Goal: Check status: Check status

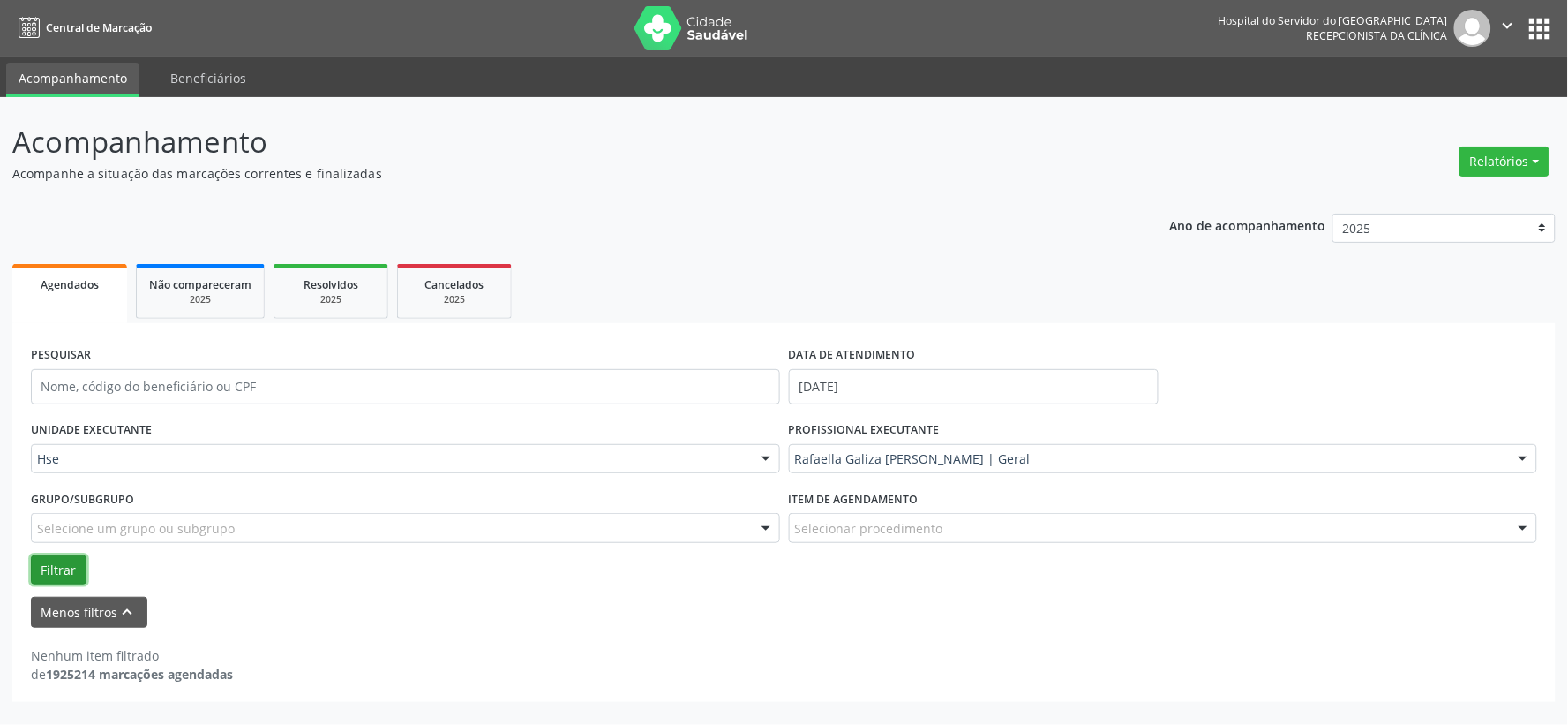
click at [57, 560] on button "Filtrar" at bounding box center [59, 570] width 56 height 30
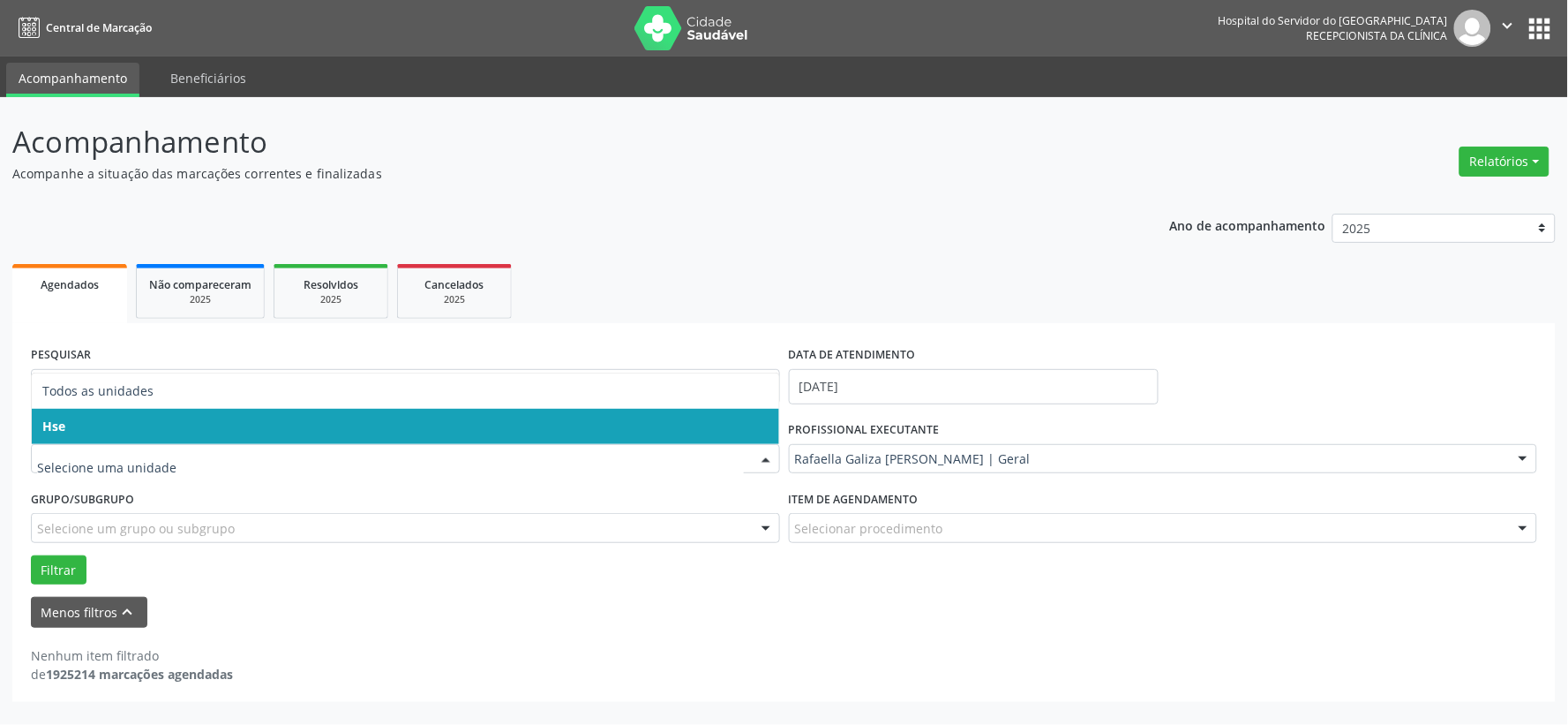
click at [120, 450] on input "text" at bounding box center [390, 467] width 707 height 35
click at [130, 473] on input "text" at bounding box center [390, 467] width 707 height 35
drag, startPoint x: 109, startPoint y: 498, endPoint x: 128, endPoint y: 468, distance: 35.5
click at [111, 497] on label "Grupo/Subgrupo" at bounding box center [82, 499] width 104 height 28
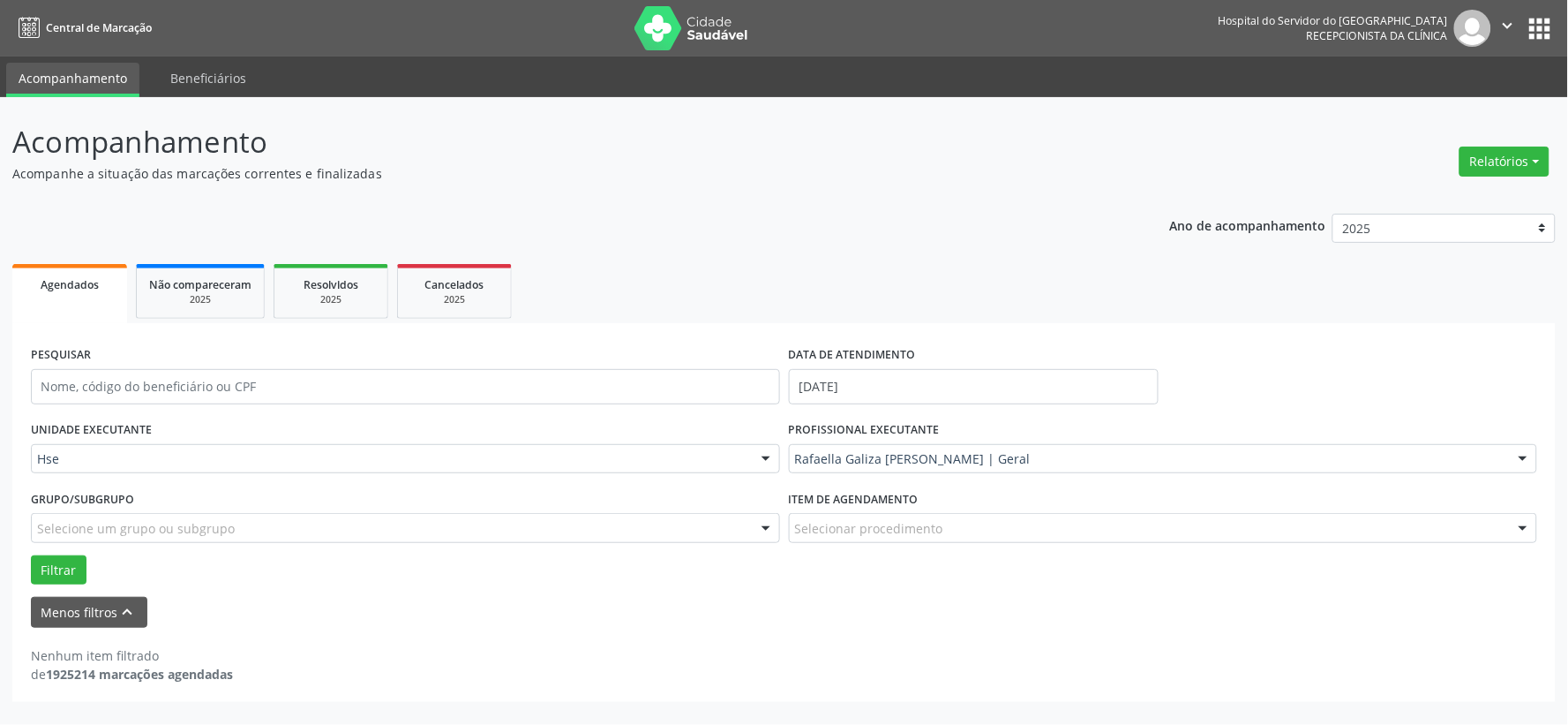
click at [136, 499] on div "Grupo/Subgrupo Selecione um grupo ou subgrupo Todos os grupos e subgrupos Nenhu…" at bounding box center [405, 513] width 749 height 57
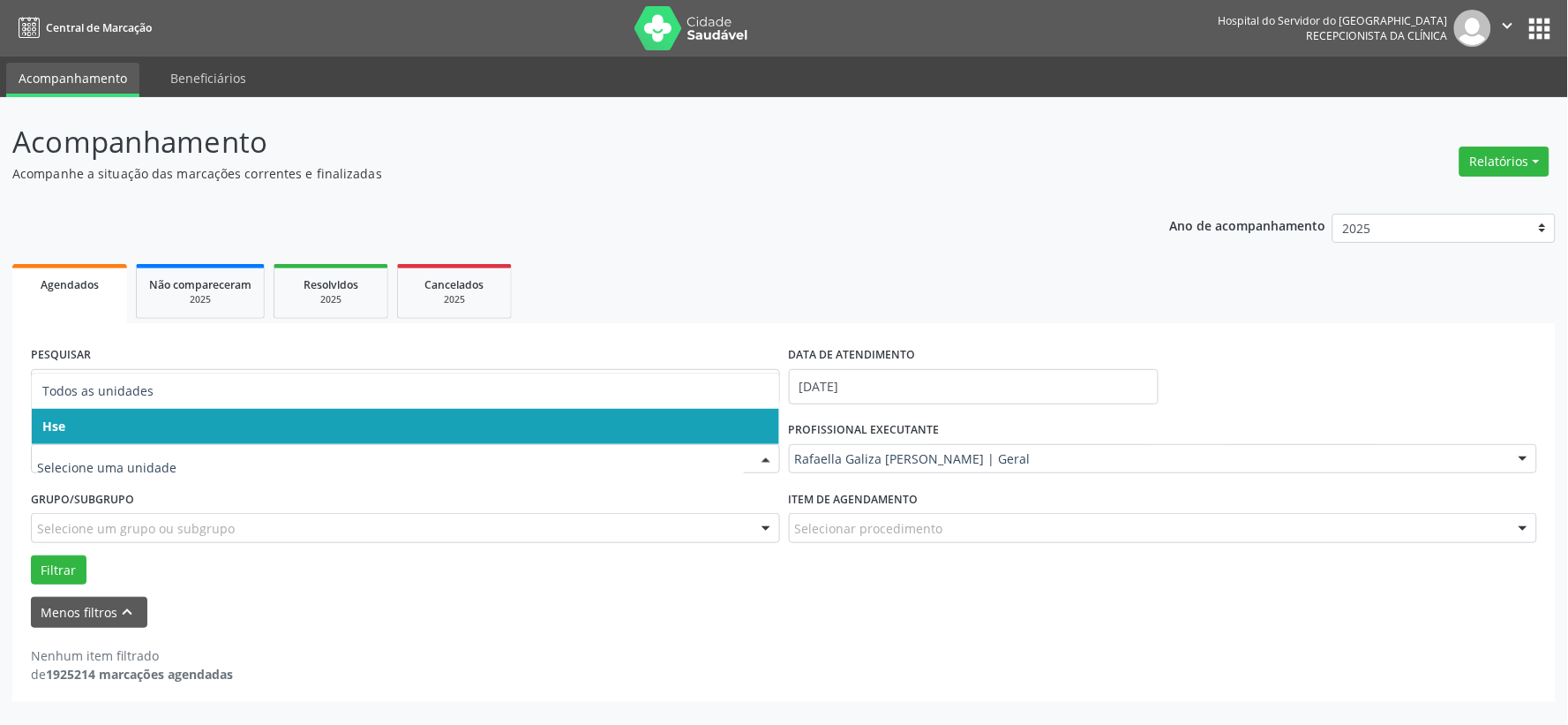
click at [151, 470] on div at bounding box center [405, 458] width 749 height 30
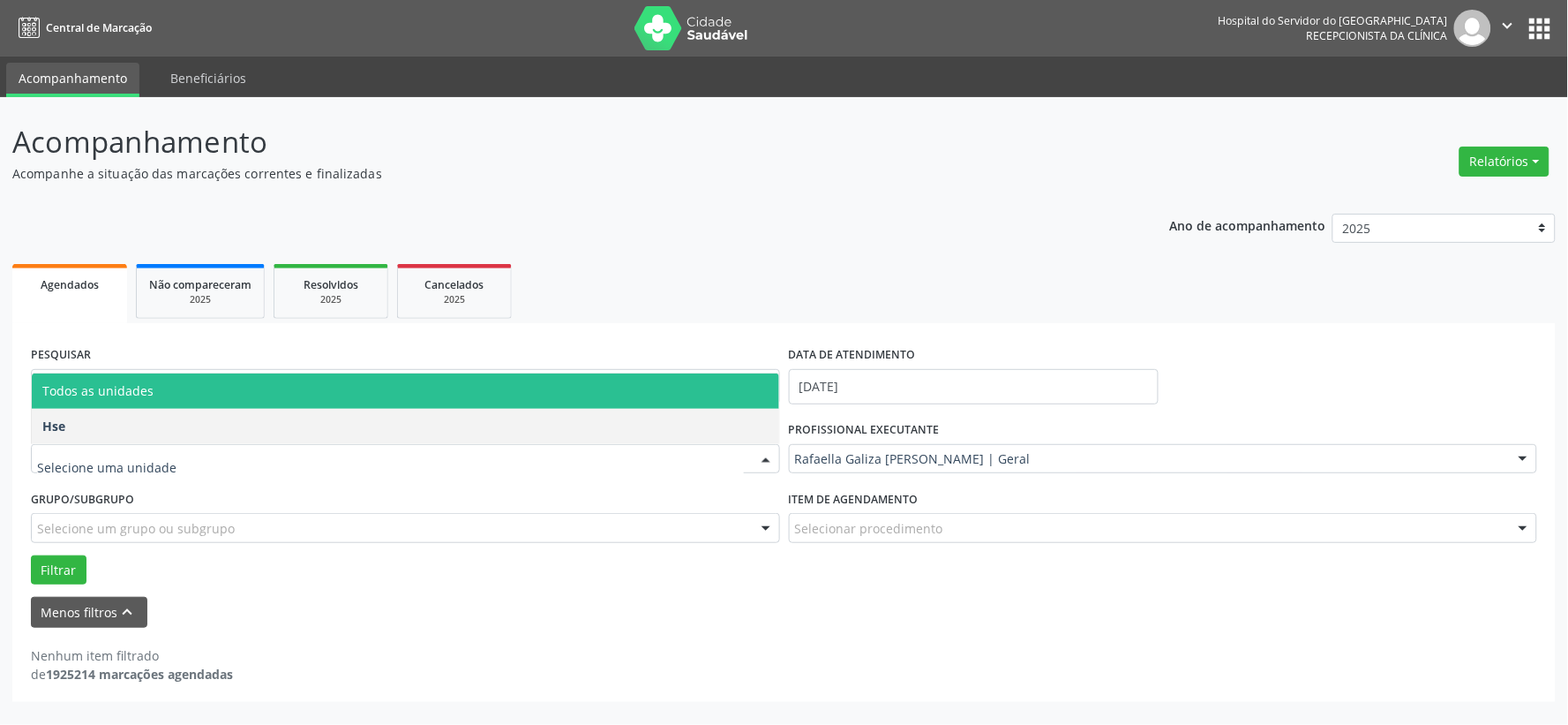
click at [200, 400] on span "Todos as unidades" at bounding box center [406, 390] width 748 height 35
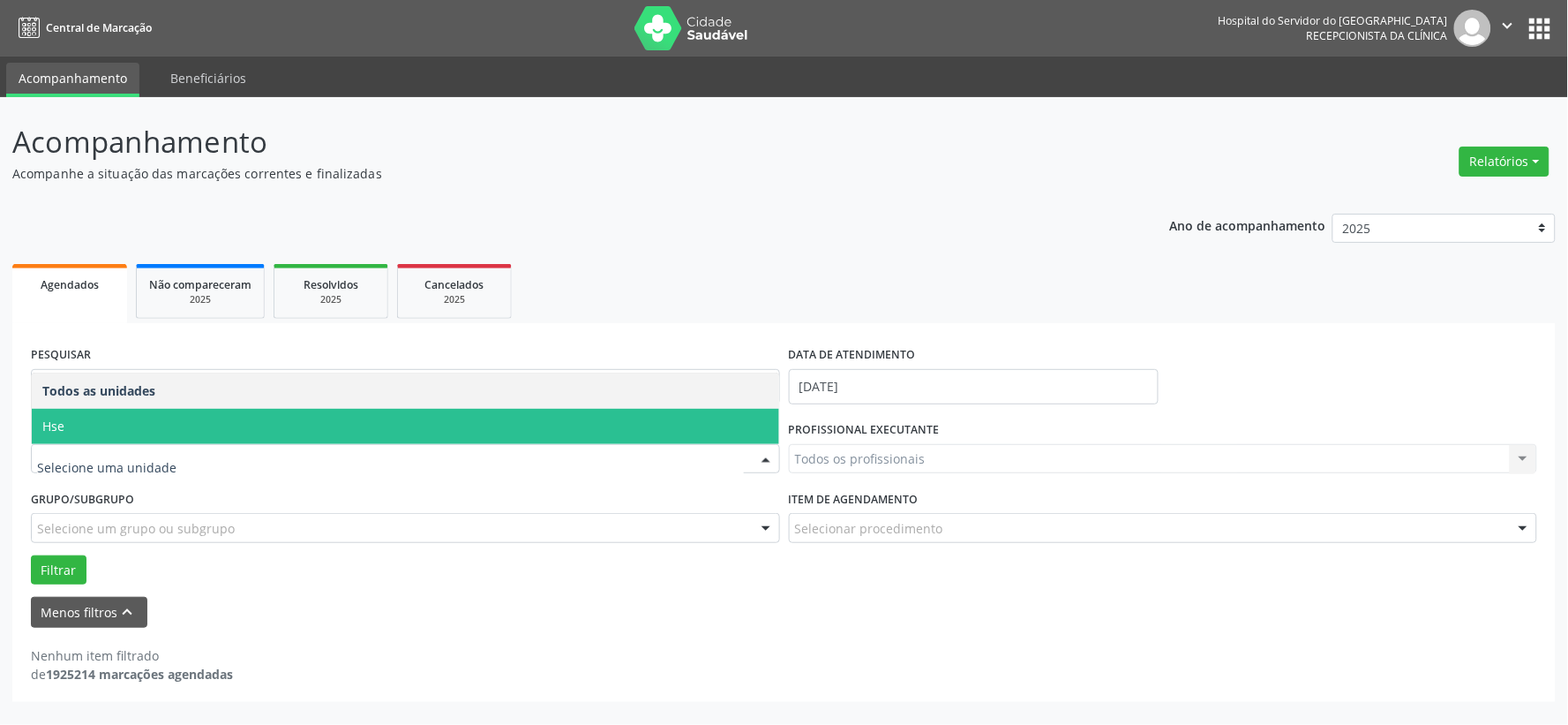
drag, startPoint x: 190, startPoint y: 466, endPoint x: 181, endPoint y: 489, distance: 24.7
click at [204, 427] on span "Hse" at bounding box center [406, 426] width 748 height 35
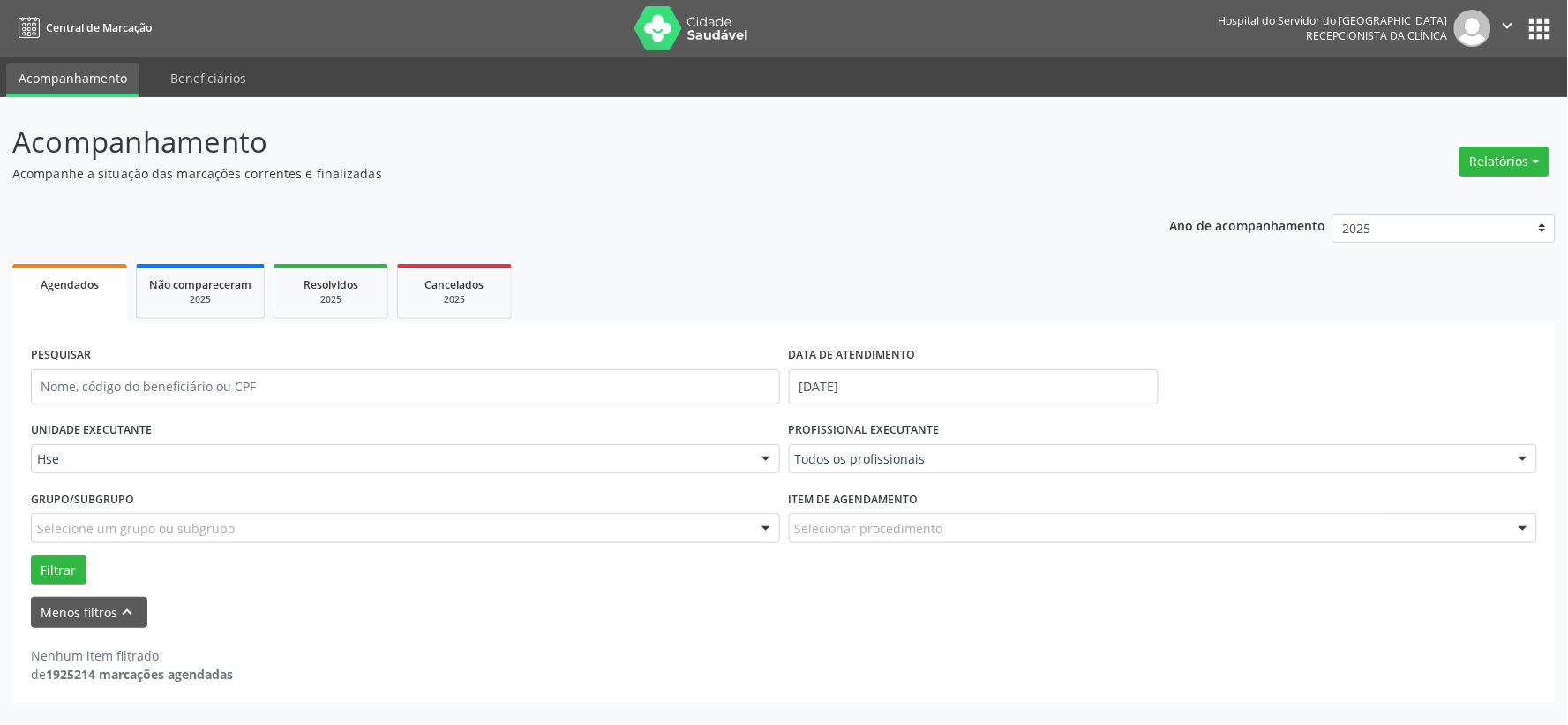
click at [121, 574] on div "Filtrar" at bounding box center [784, 570] width 1515 height 30
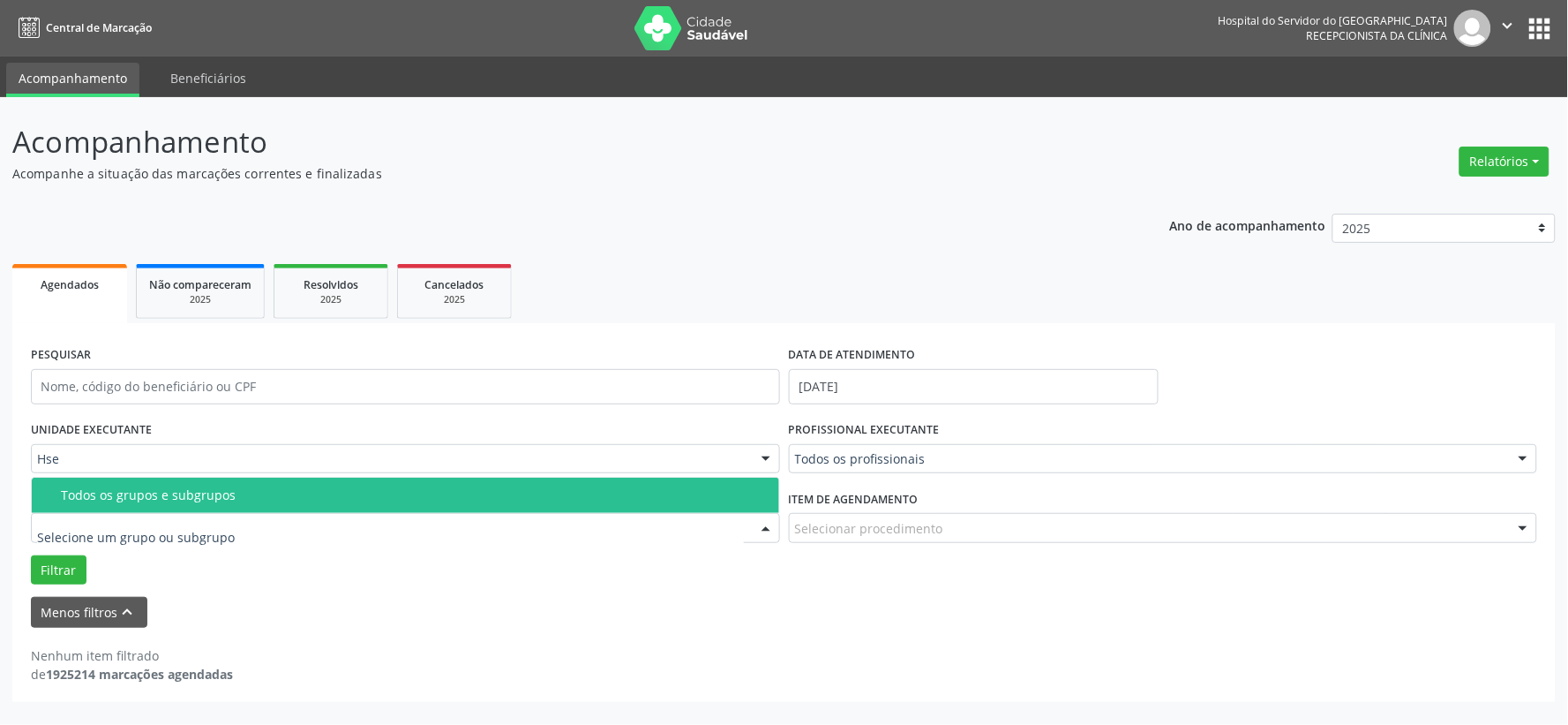
drag, startPoint x: 153, startPoint y: 537, endPoint x: 122, endPoint y: 545, distance: 32.0
click at [152, 539] on input "text" at bounding box center [390, 536] width 707 height 35
click at [119, 548] on input "text" at bounding box center [390, 536] width 707 height 35
click at [253, 509] on span "Todos os grupos e subgrupos" at bounding box center [406, 495] width 748 height 35
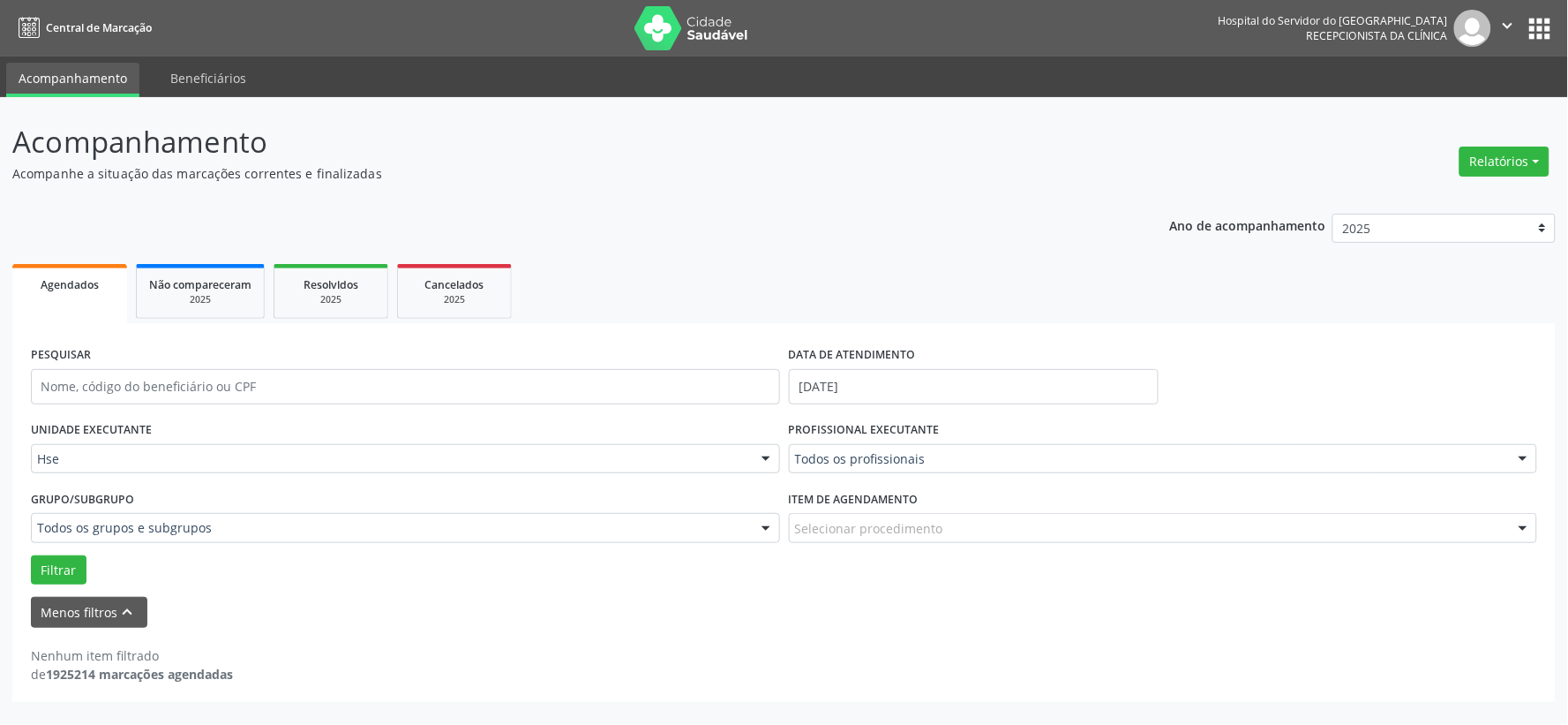
click at [227, 510] on div "Grupo/Subgrupo Todos os grupos e subgrupos Todos os grupos e subgrupos Nenhum r…" at bounding box center [405, 513] width 749 height 57
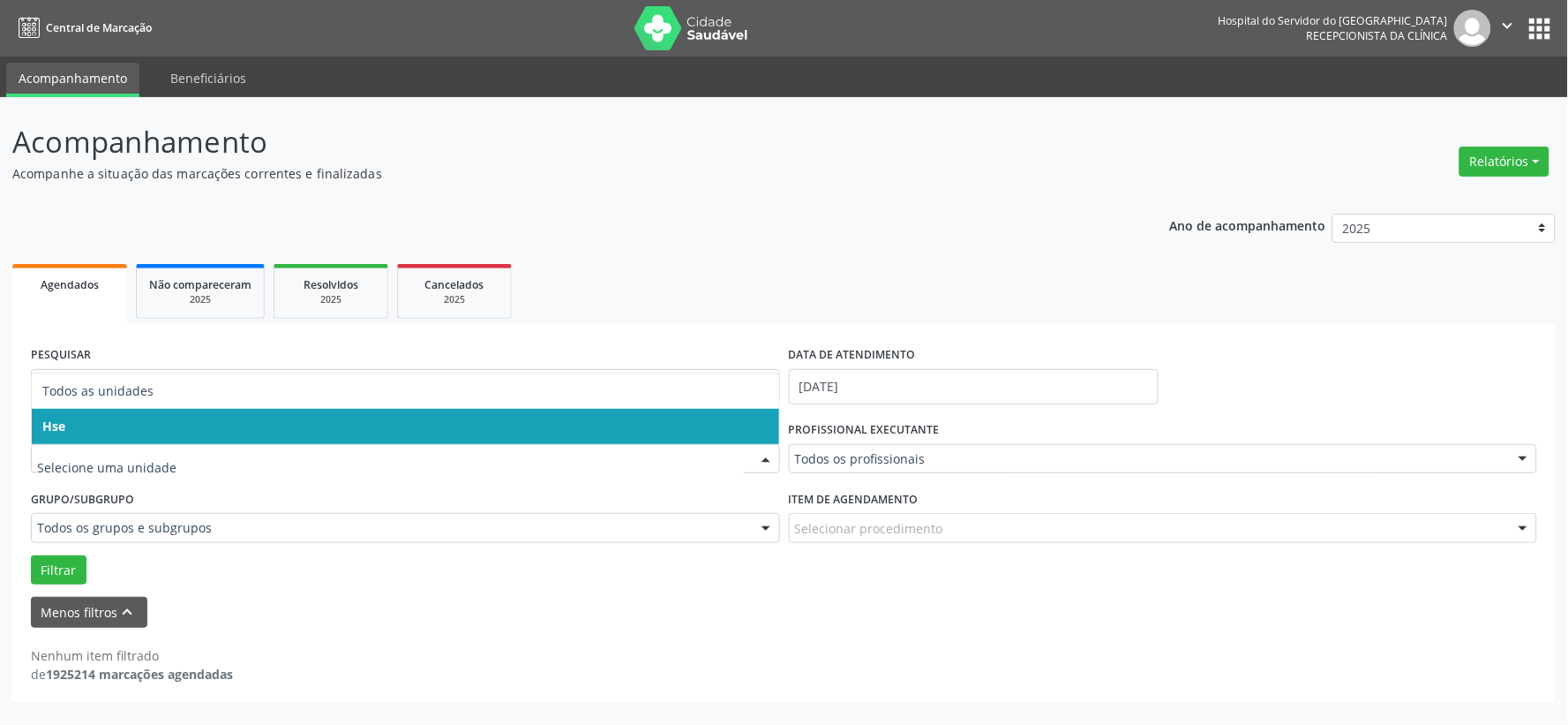
click at [284, 471] on div at bounding box center [405, 458] width 749 height 30
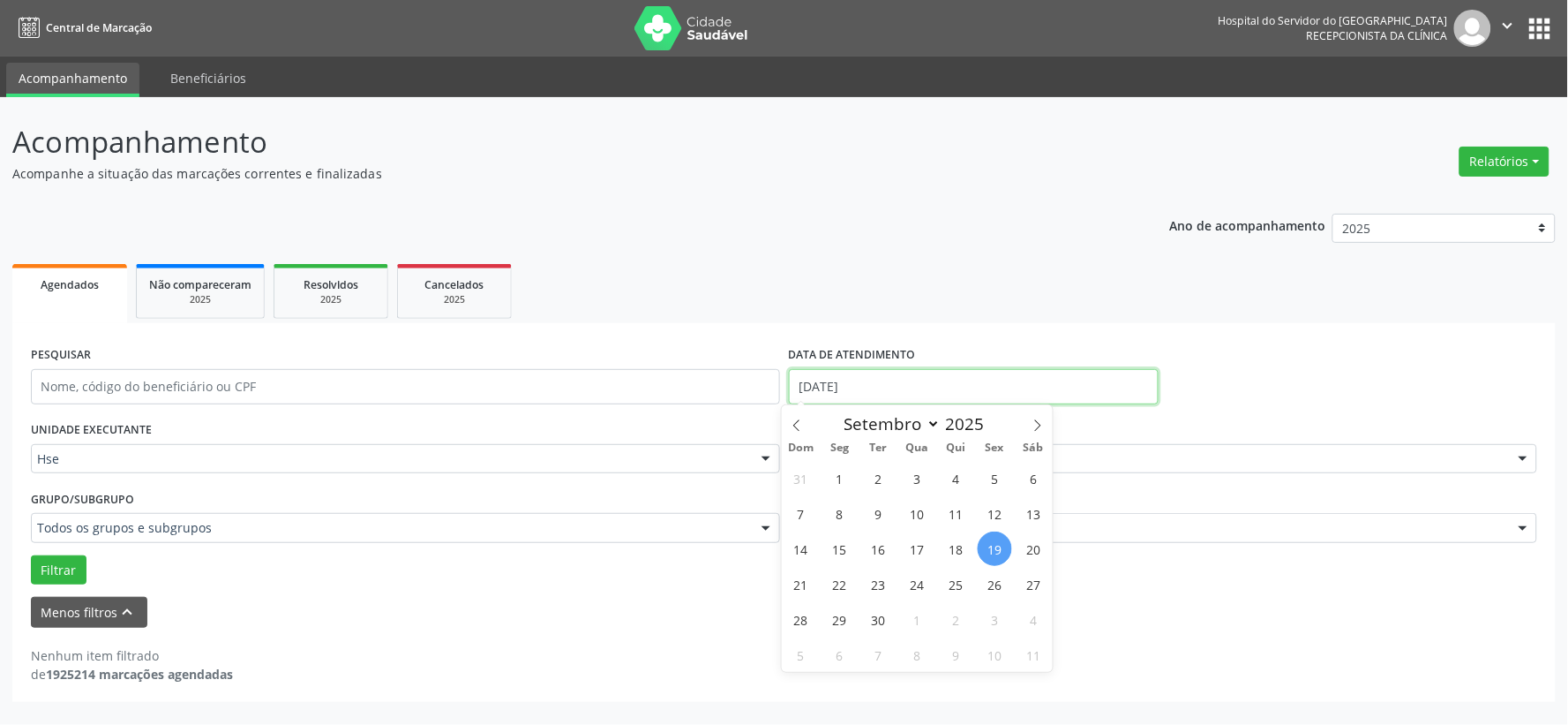
click at [840, 392] on input "[DATE]" at bounding box center [974, 386] width 370 height 35
click at [995, 549] on span "19" at bounding box center [995, 549] width 35 height 35
type input "[DATE]"
click at [995, 549] on span "19" at bounding box center [995, 549] width 35 height 35
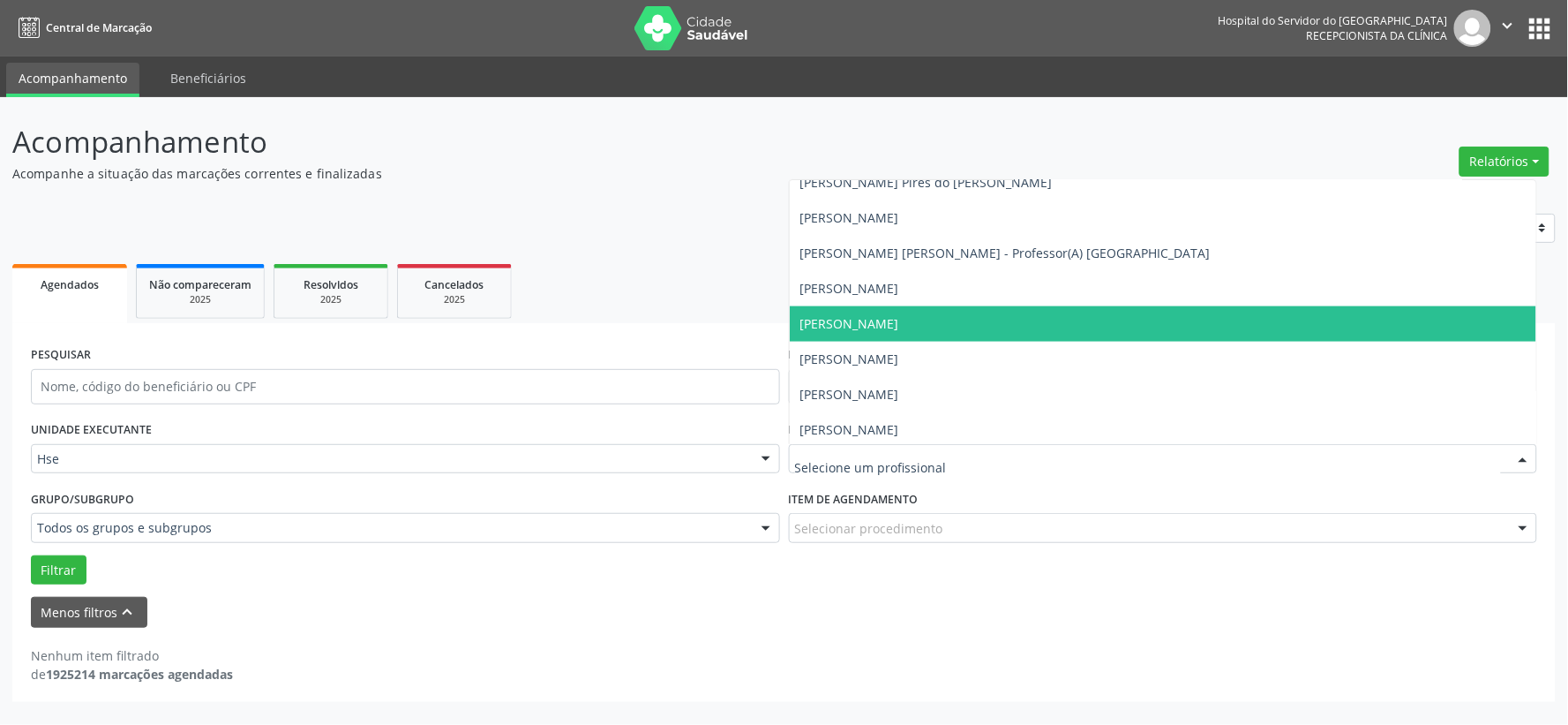
scroll to position [783, 0]
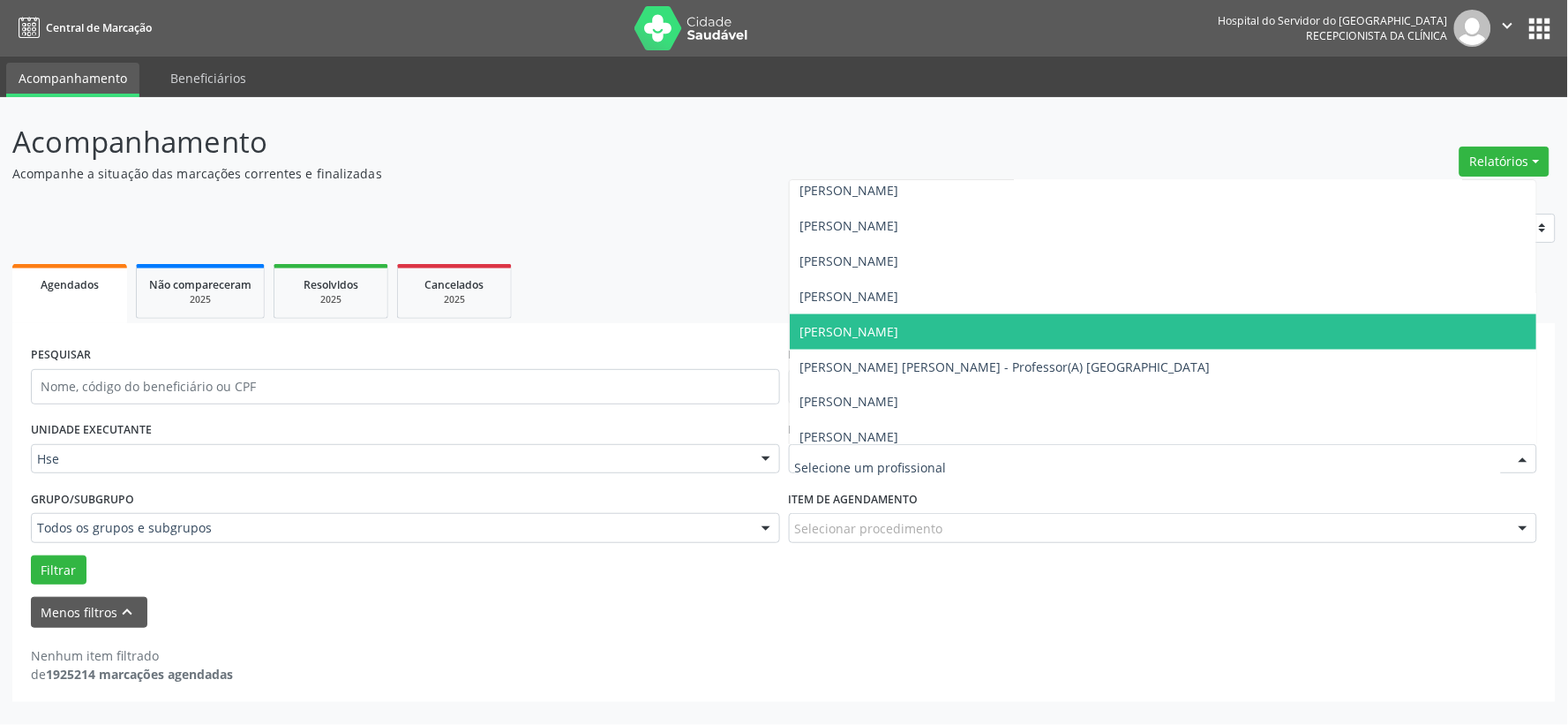
click at [852, 333] on span "[PERSON_NAME]" at bounding box center [850, 331] width 99 height 16
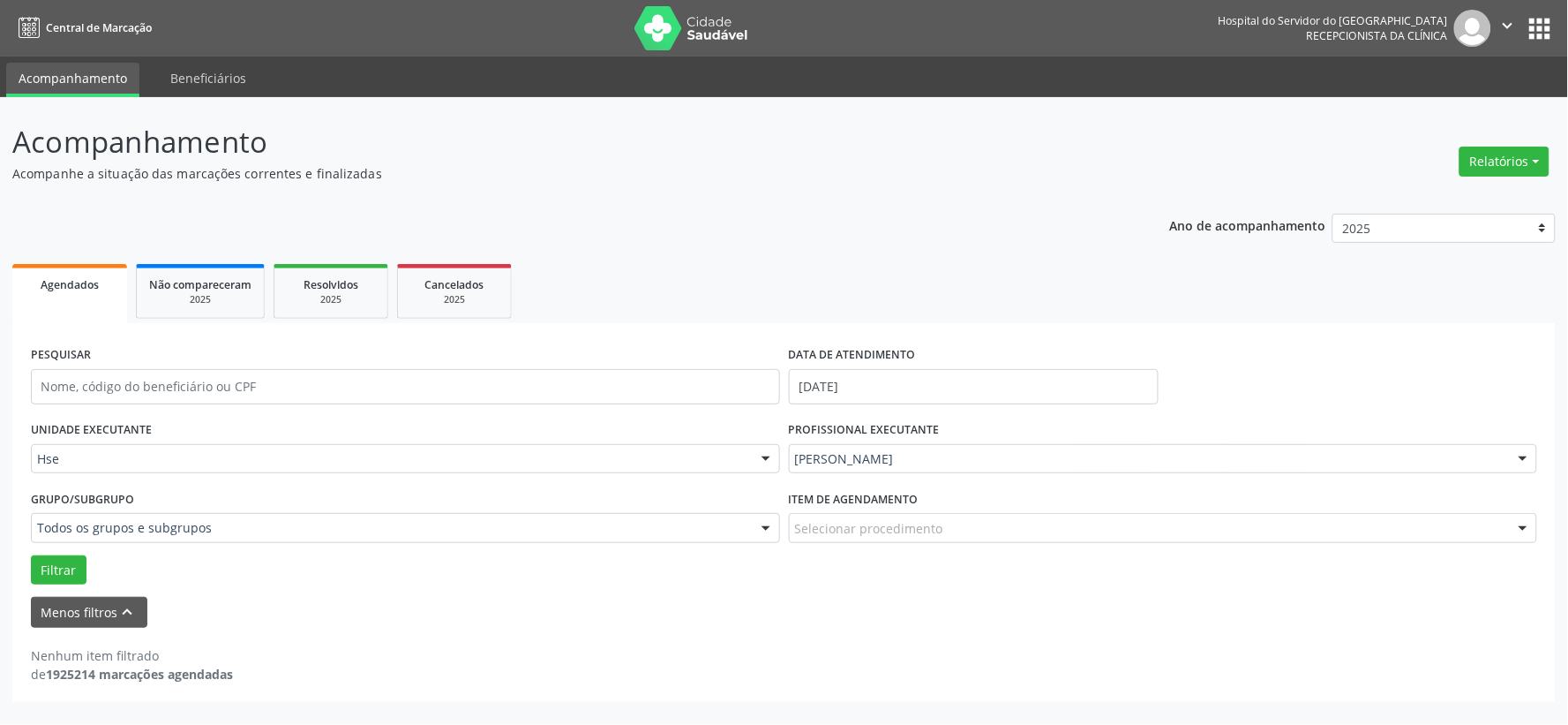
click at [818, 510] on label "Item de agendamento" at bounding box center [854, 499] width 129 height 28
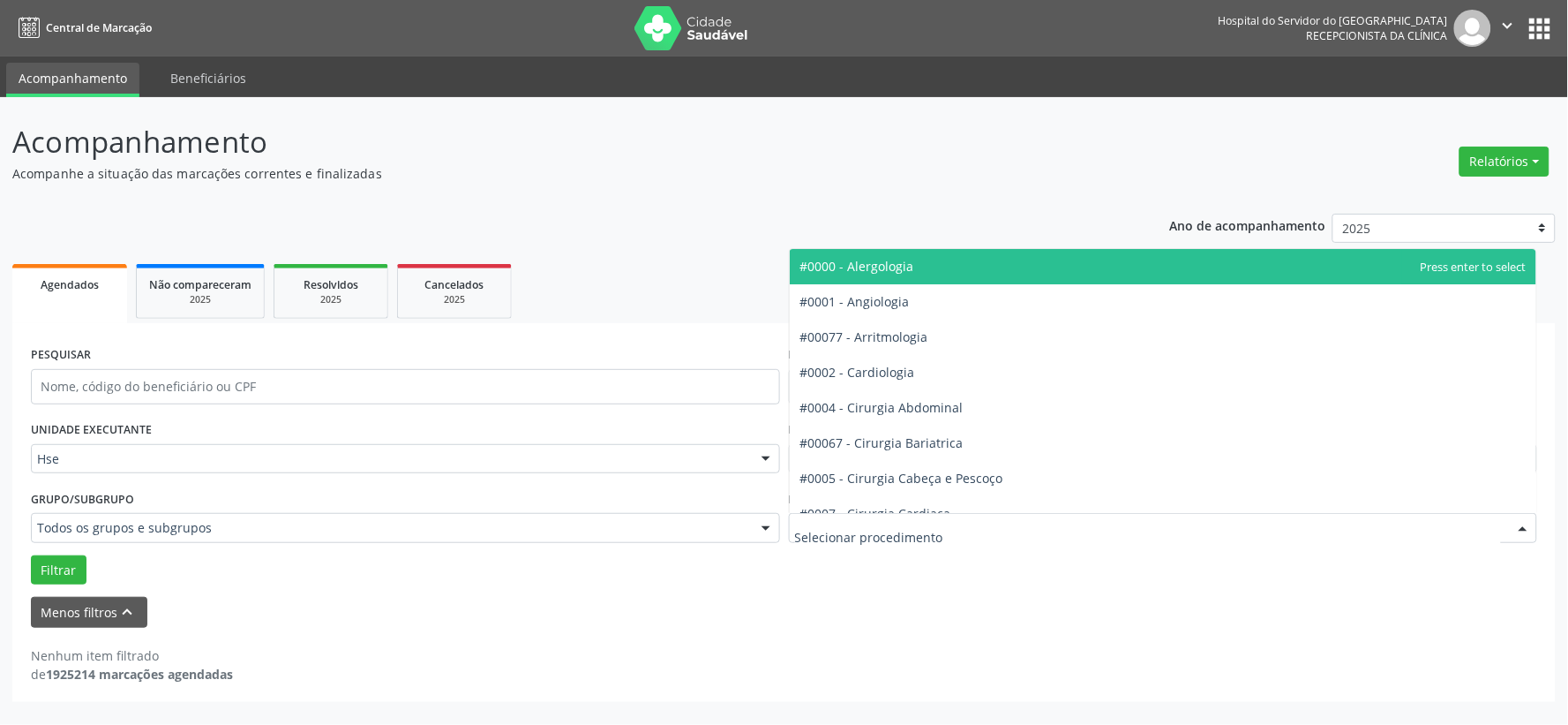
drag, startPoint x: 825, startPoint y: 530, endPoint x: 1110, endPoint y: 517, distance: 285.3
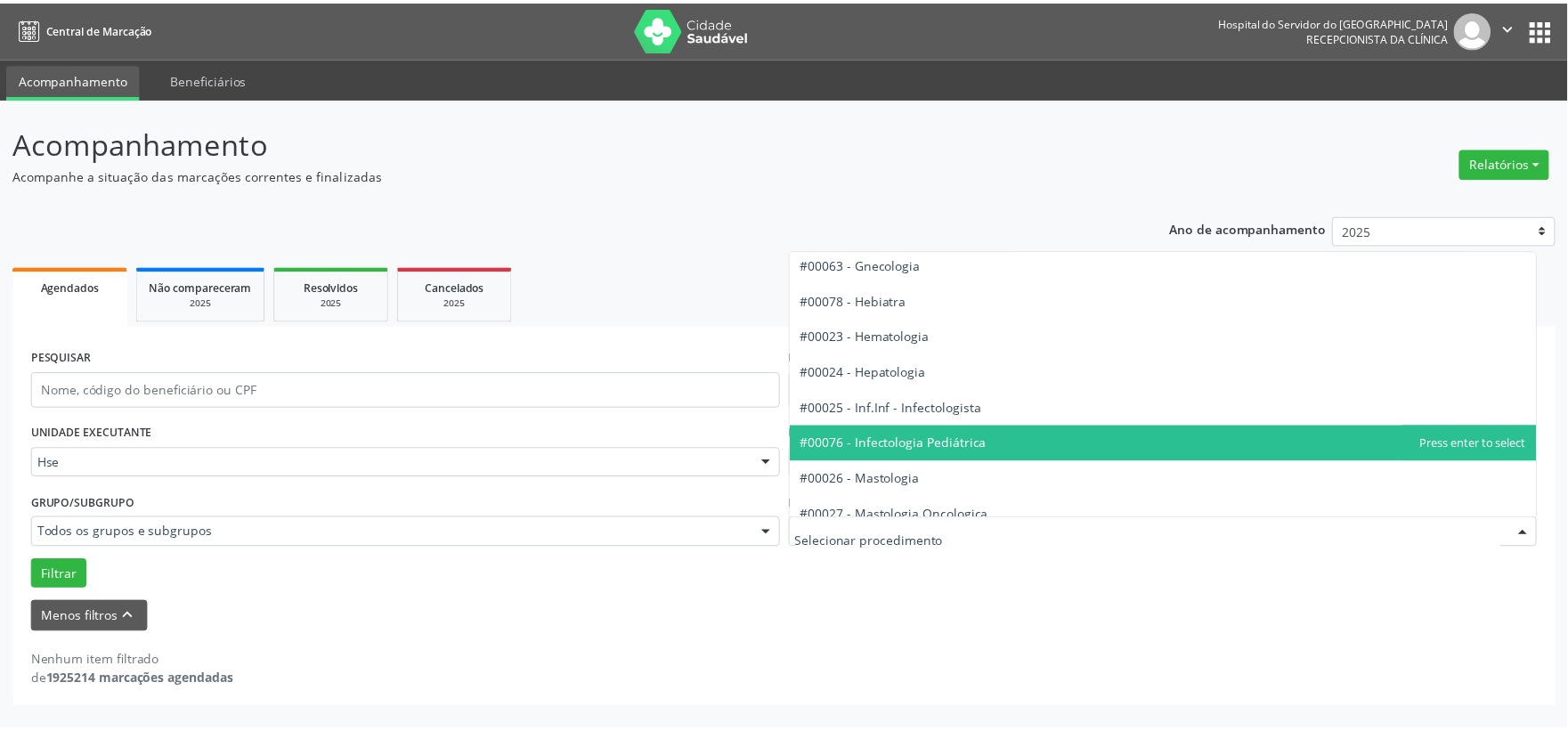
scroll to position [1581, 0]
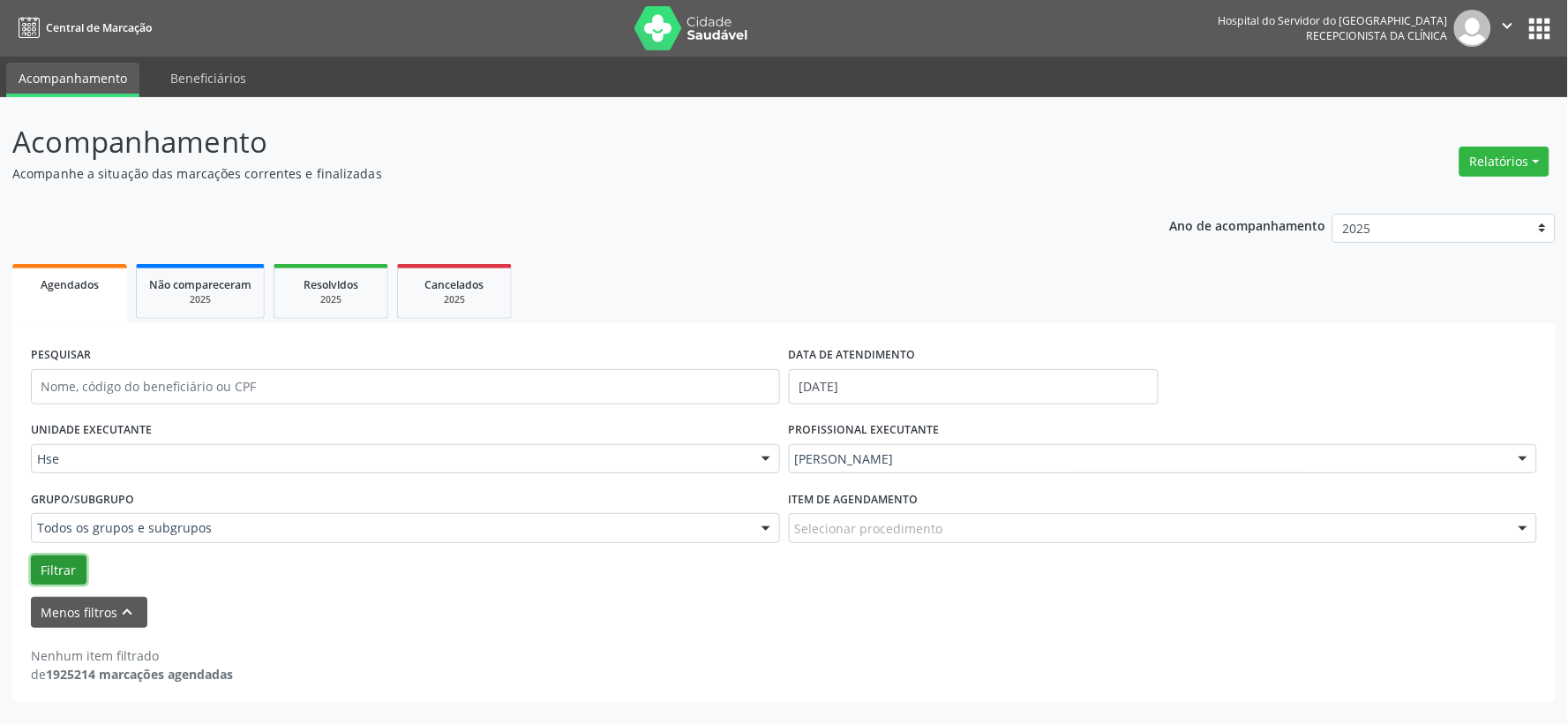
click at [55, 568] on button "Filtrar" at bounding box center [59, 570] width 56 height 30
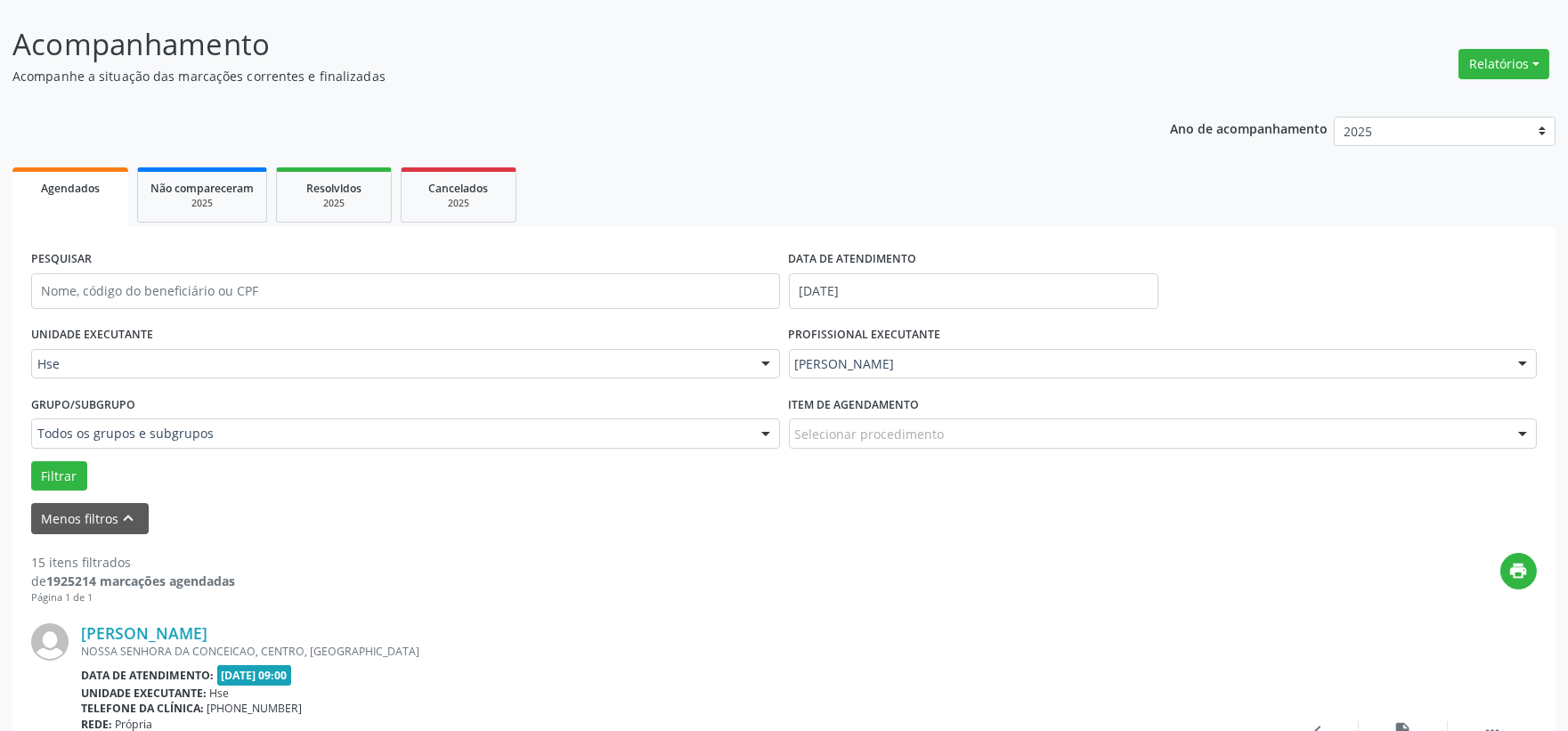
scroll to position [0, 0]
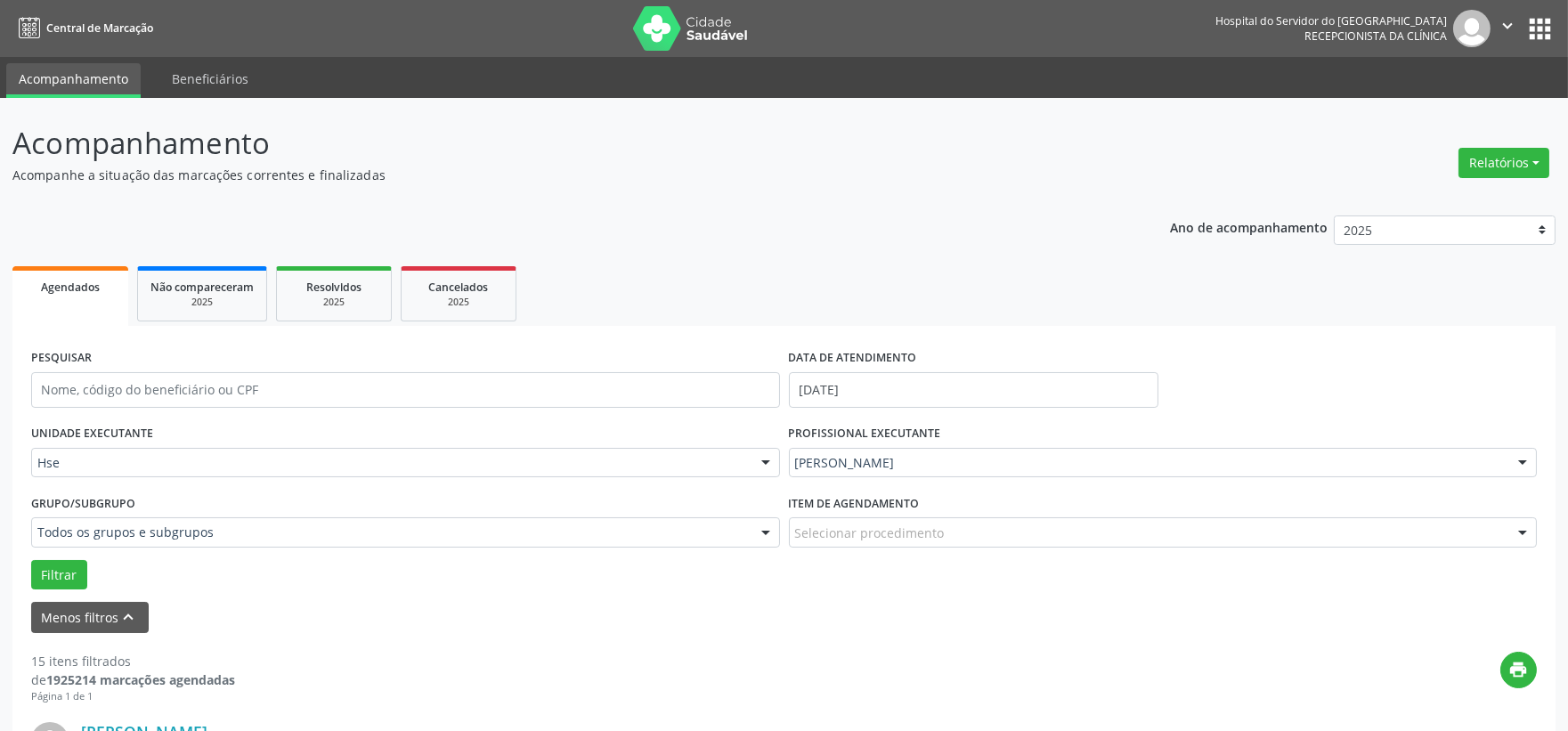
drag, startPoint x: 149, startPoint y: 501, endPoint x: 153, endPoint y: 448, distance: 53.2
click at [149, 496] on div "Grupo/Subgrupo Todos os grupos e subgrupos Todos os grupos e subgrupos Nenhum r…" at bounding box center [405, 517] width 749 height 57
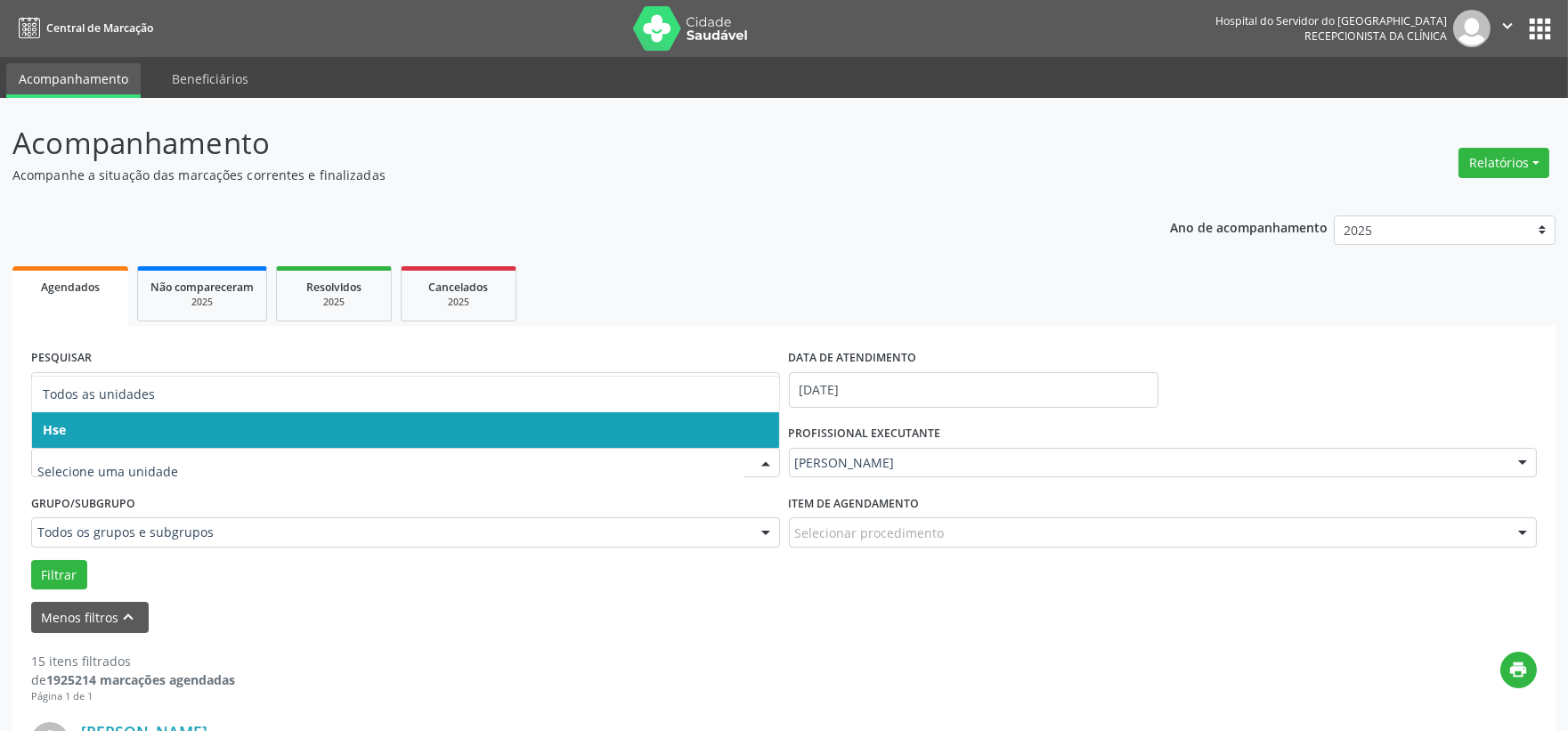
click at [153, 448] on div at bounding box center [405, 462] width 749 height 30
click at [154, 481] on input "text" at bounding box center [391, 471] width 706 height 36
click at [170, 453] on input "text" at bounding box center [391, 471] width 706 height 36
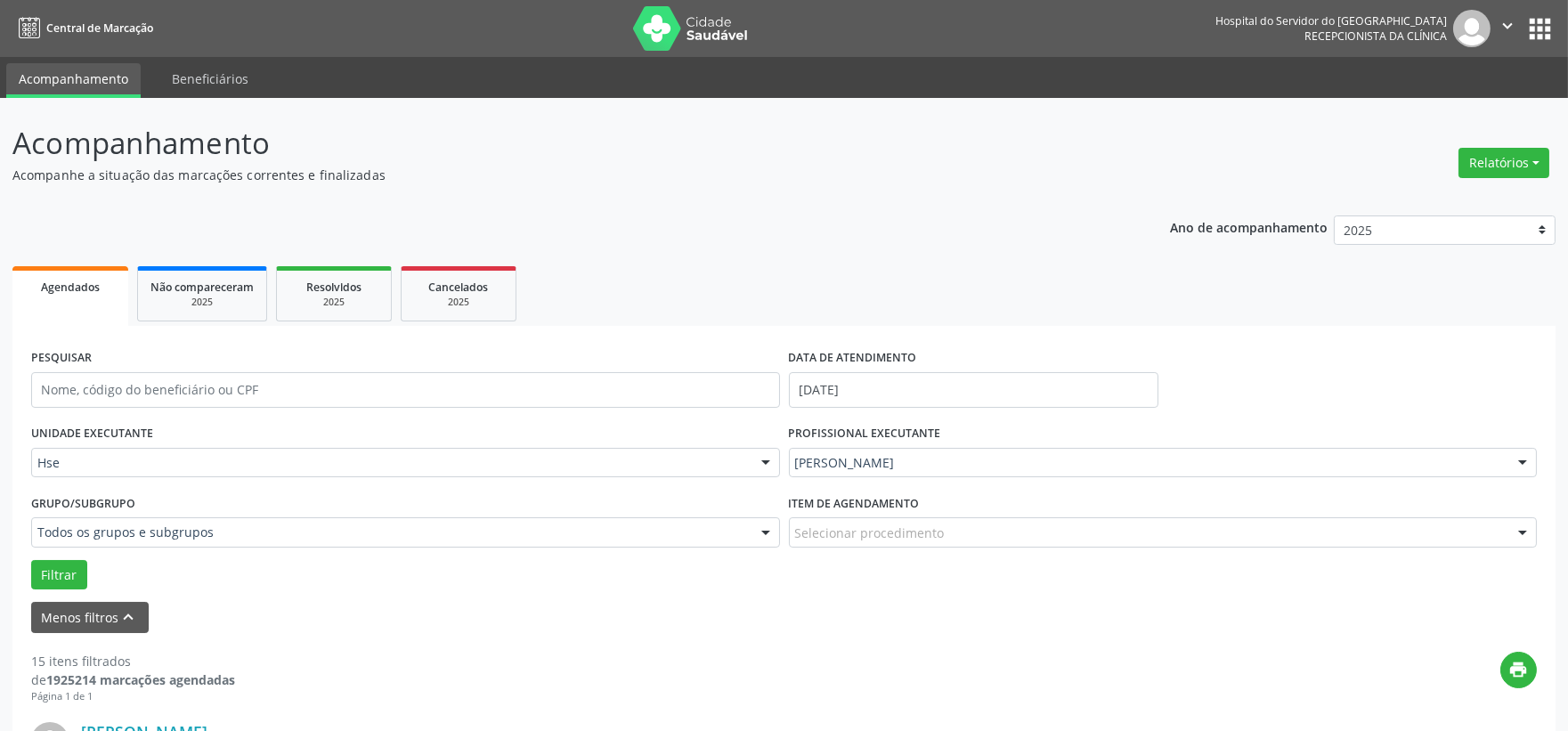
click at [173, 513] on div "Grupo/Subgrupo Todos os grupos e subgrupos Todos os grupos e subgrupos Nenhum r…" at bounding box center [405, 517] width 749 height 57
click at [63, 576] on button "Filtrar" at bounding box center [59, 574] width 56 height 30
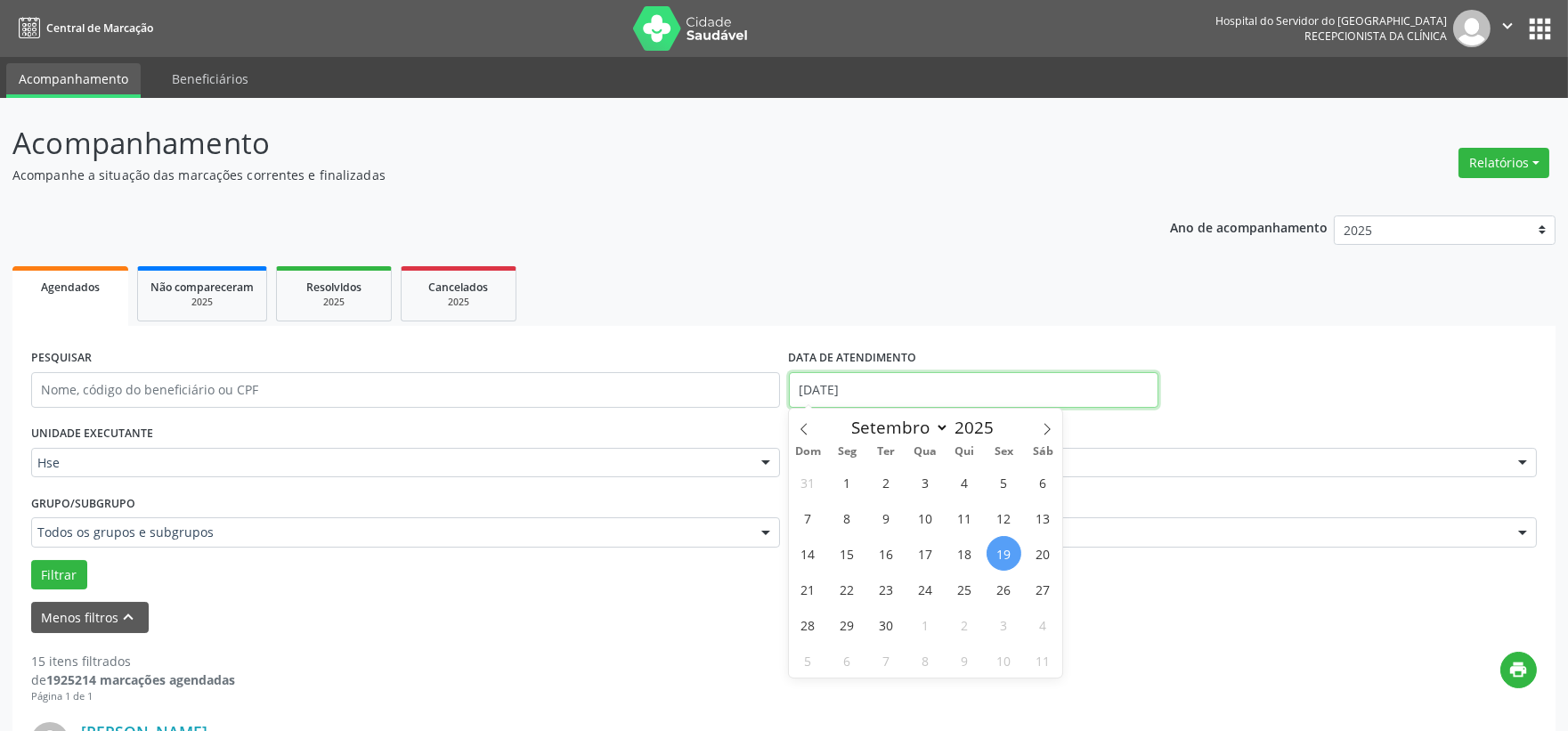
click at [887, 377] on input "[DATE]" at bounding box center [973, 390] width 370 height 36
click at [1004, 552] on span "19" at bounding box center [1004, 553] width 35 height 35
type input "[DATE]"
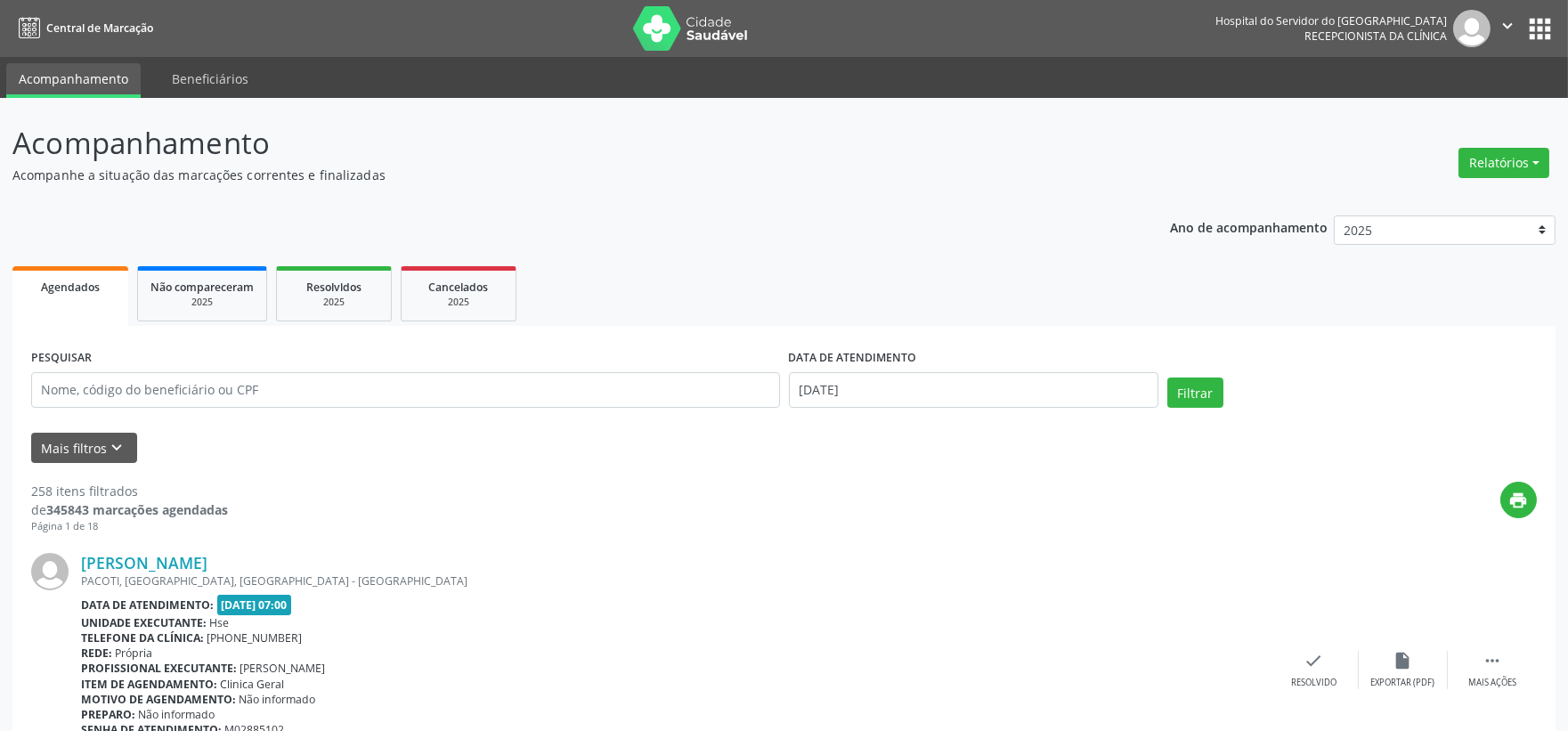
scroll to position [99, 0]
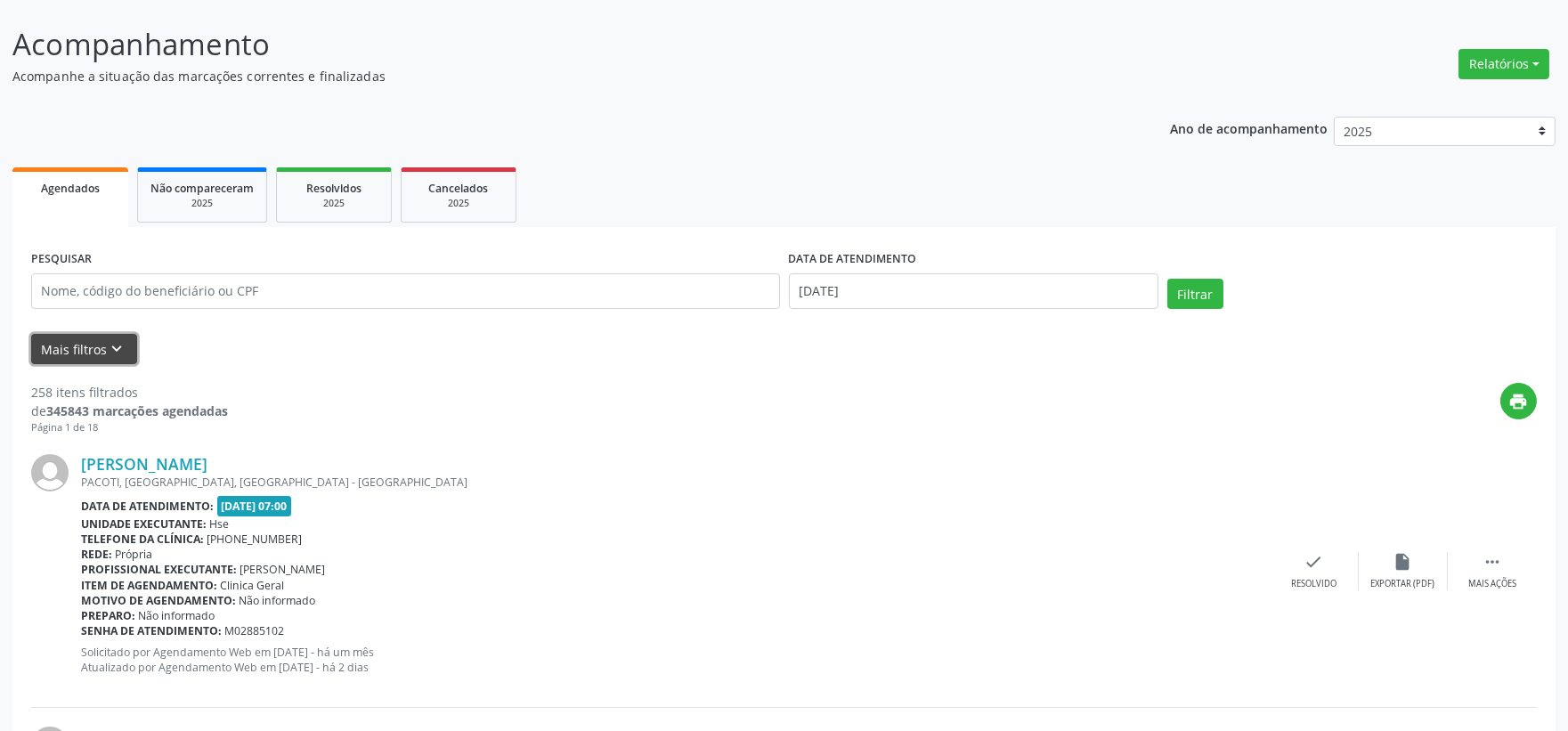
click at [96, 345] on button "Mais filtros keyboard_arrow_down" at bounding box center [84, 349] width 106 height 31
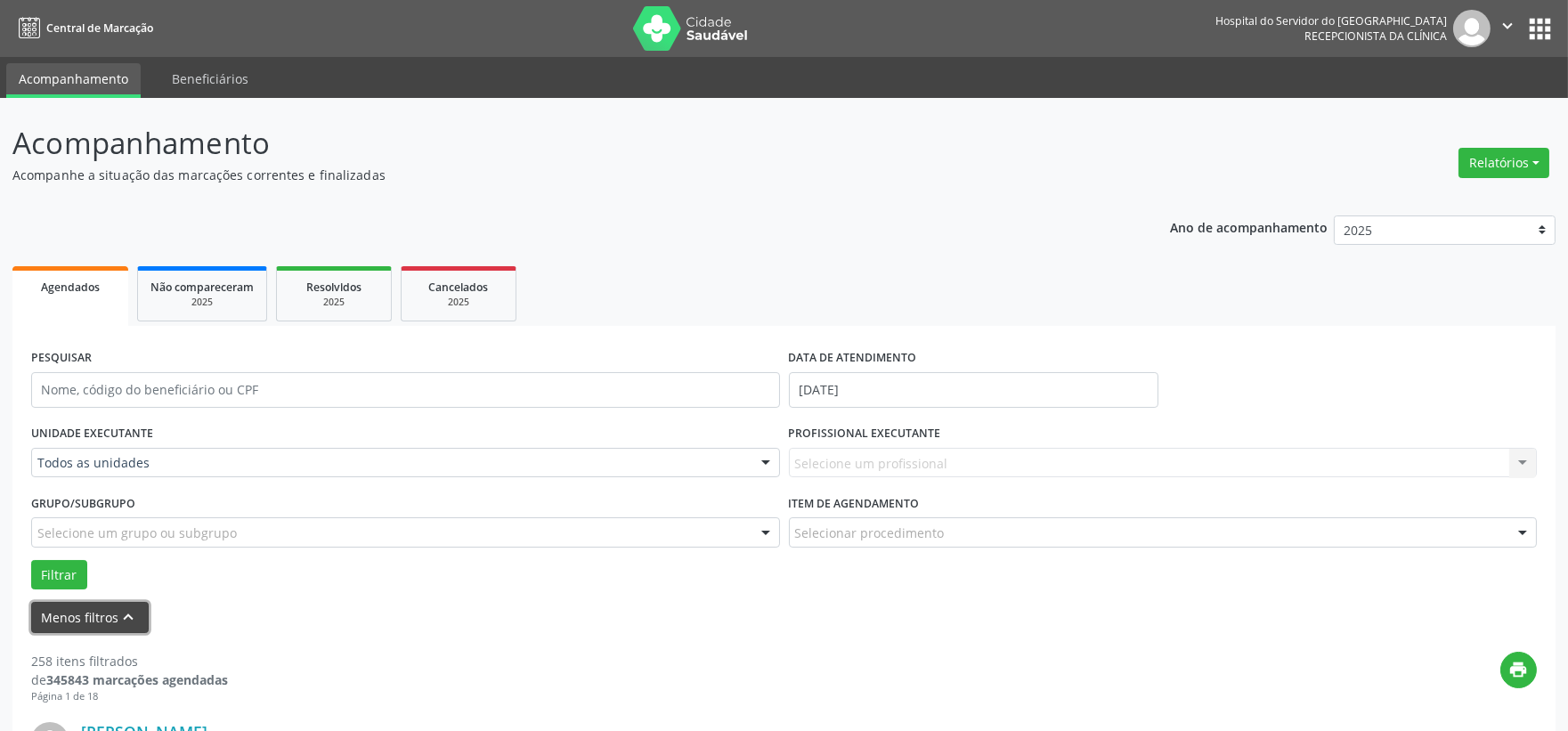
scroll to position [197, 0]
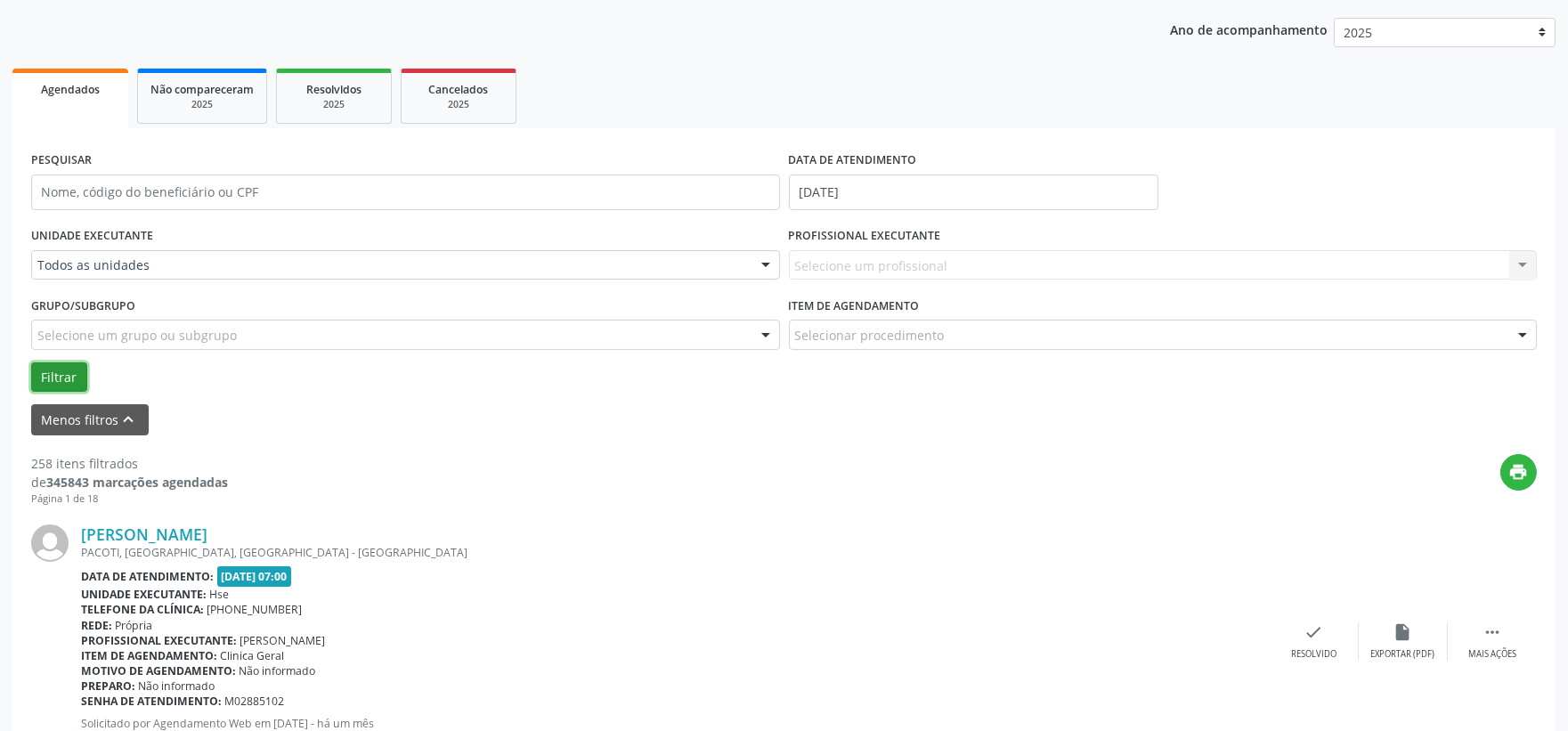
click at [58, 372] on button "Filtrar" at bounding box center [59, 377] width 56 height 30
click at [58, 374] on button "Filtrar" at bounding box center [59, 377] width 56 height 30
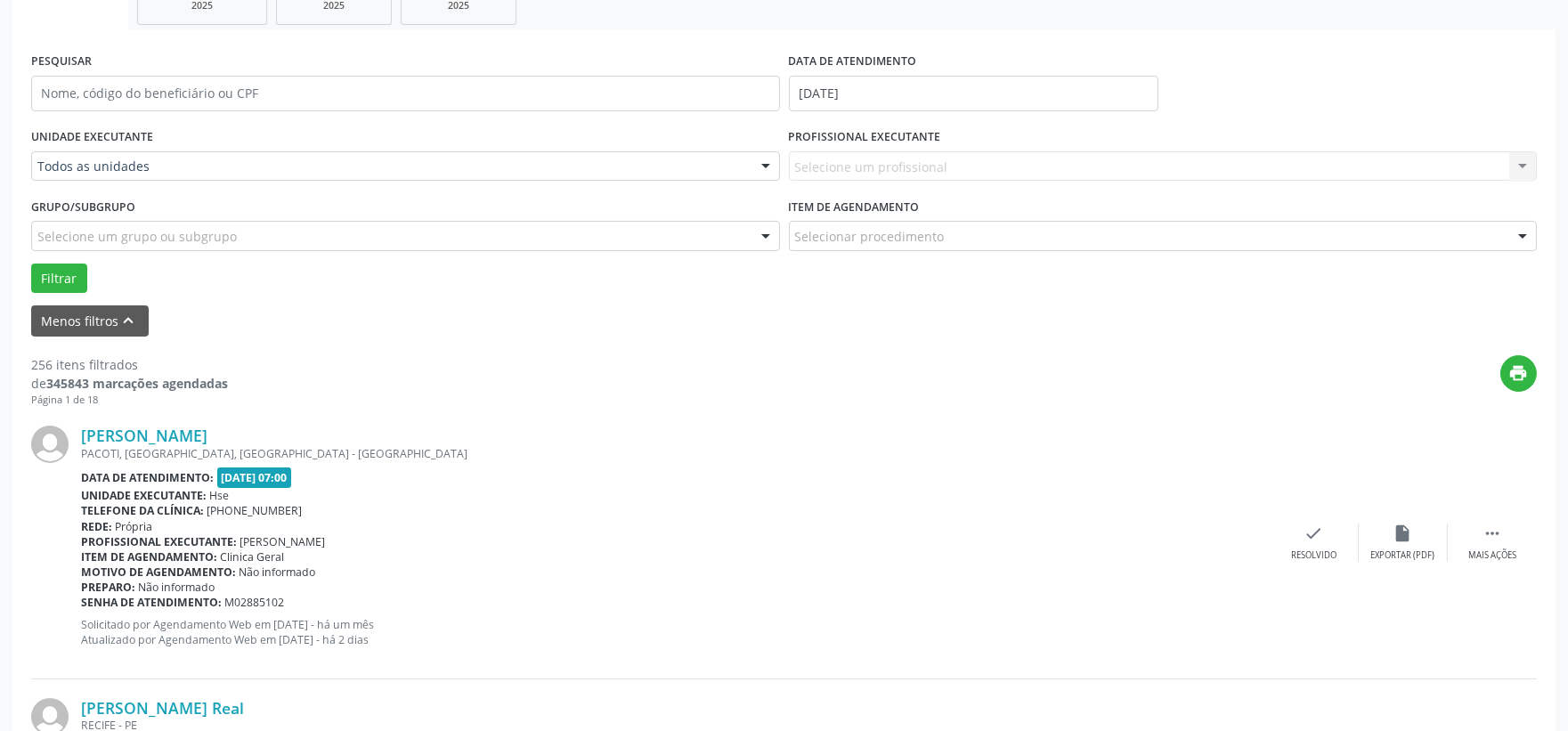
scroll to position [0, 0]
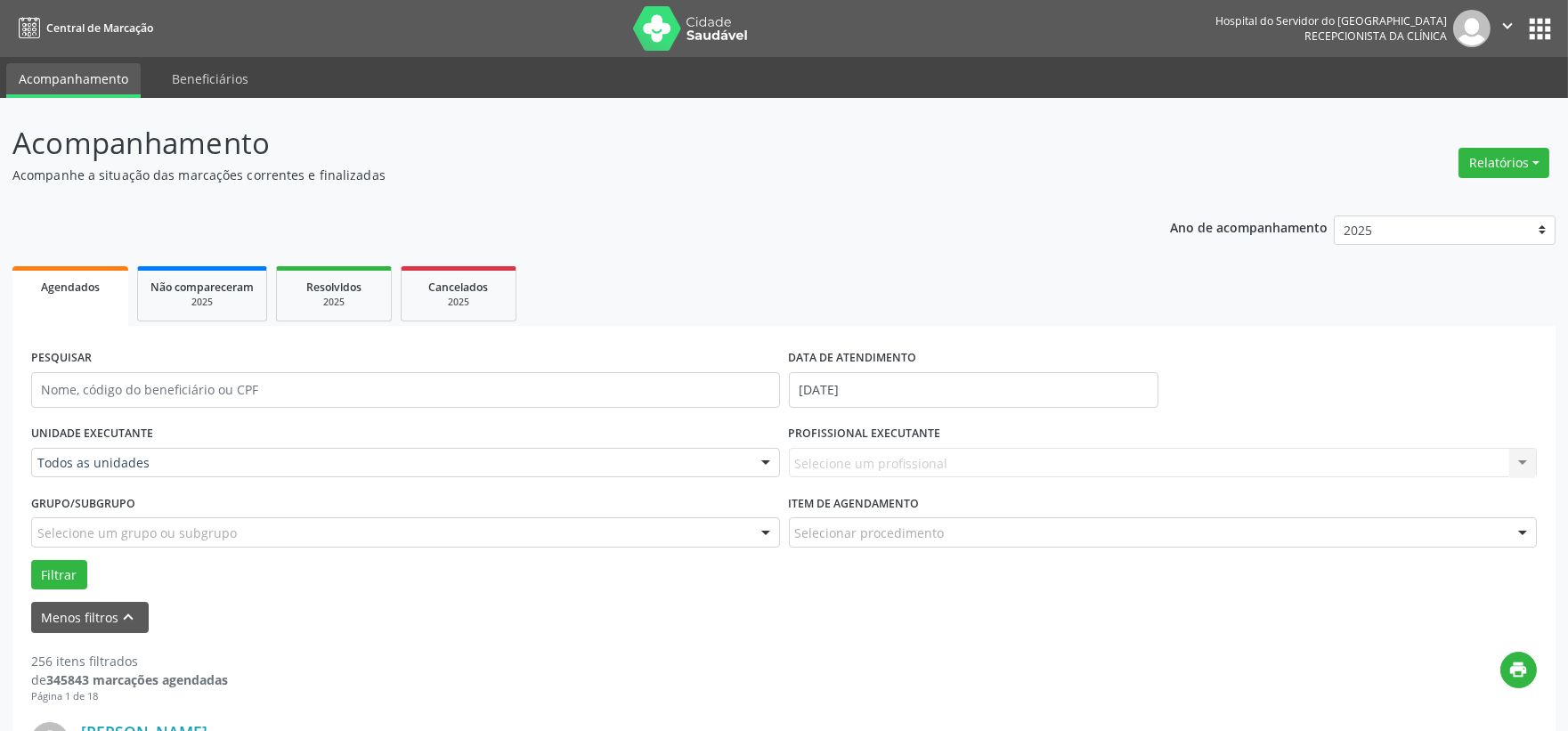
click at [183, 417] on div "PESQUISAR" at bounding box center [405, 382] width 757 height 75
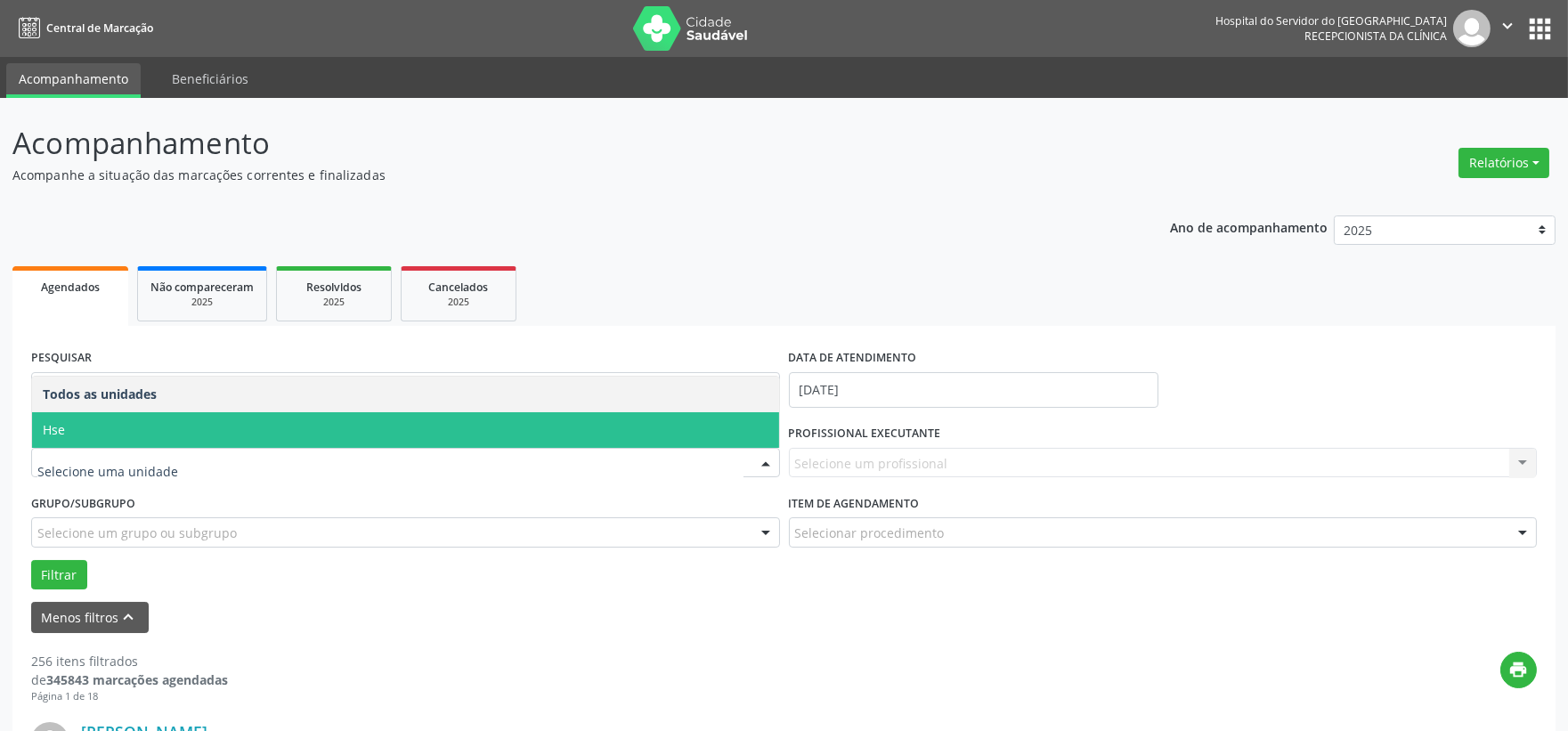
click at [211, 422] on span "Hse" at bounding box center [405, 429] width 747 height 36
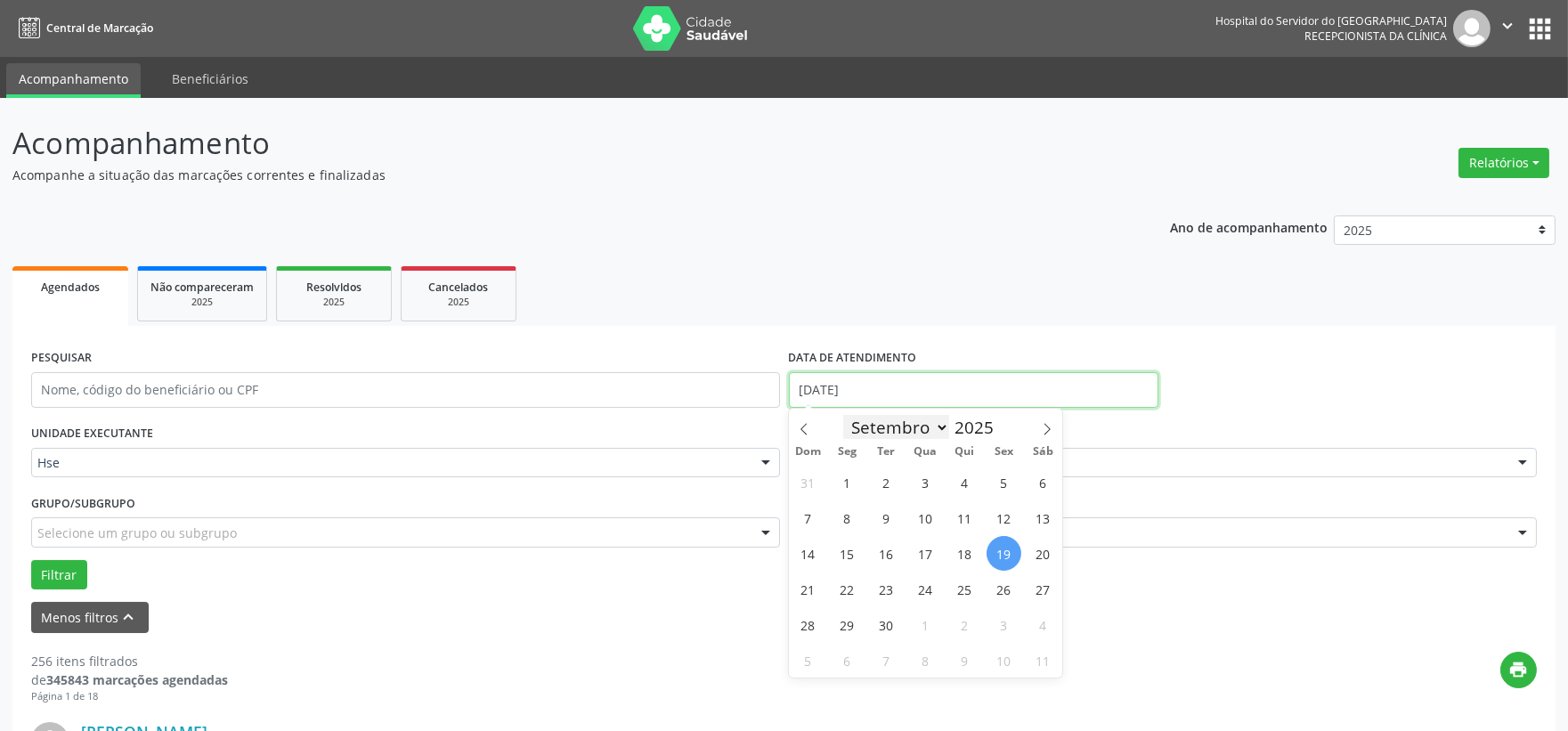
click at [878, 403] on input "[DATE]" at bounding box center [973, 390] width 370 height 36
click at [1004, 552] on span "19" at bounding box center [1004, 553] width 35 height 35
type input "[DATE]"
click at [843, 591] on span "22" at bounding box center [847, 589] width 35 height 35
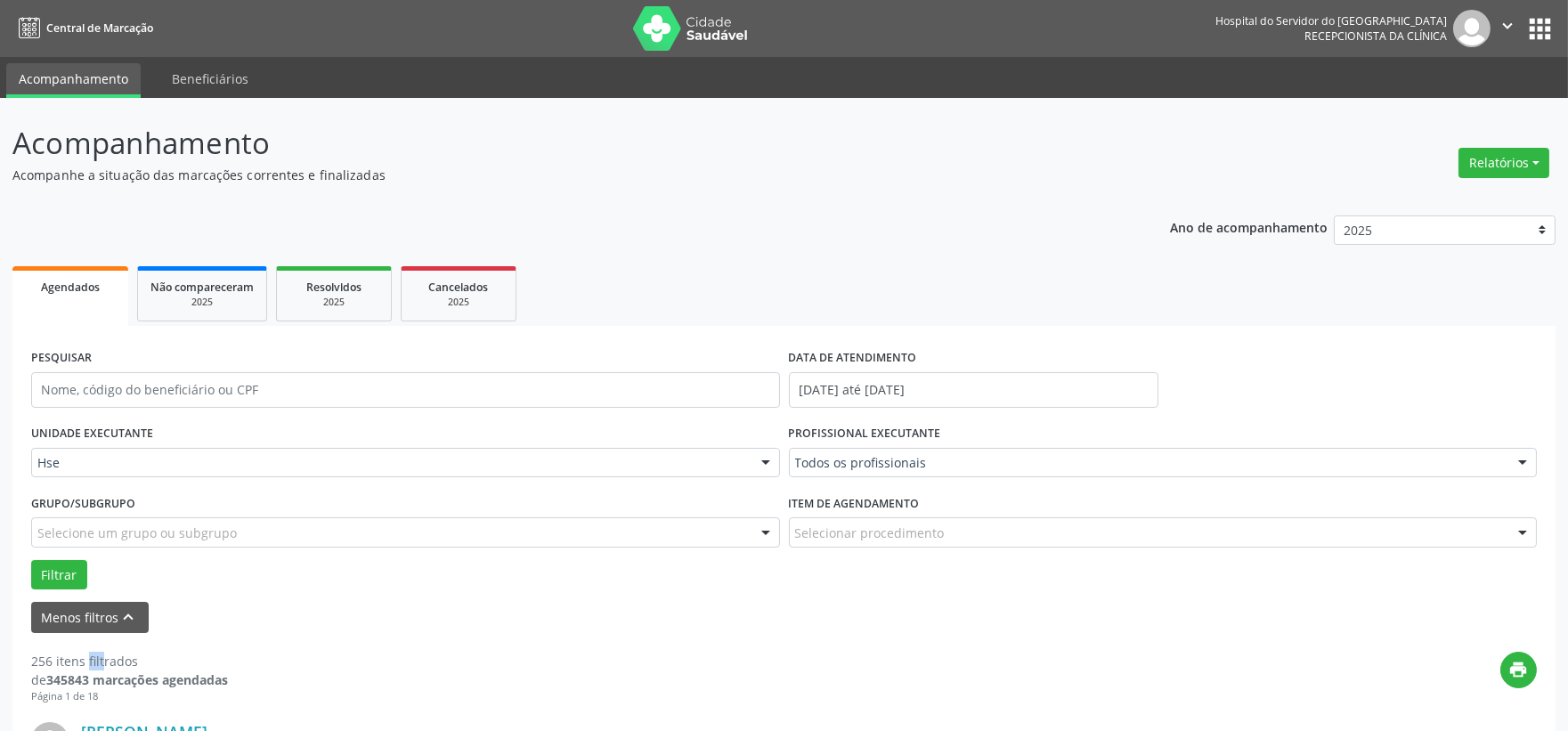
click at [843, 589] on form "PESQUISAR DATA DE ATENDIMENTO [DATE] até [DATE] UNIDADE EXECUTANTE Hse Todos as…" at bounding box center [784, 488] width 1505 height 288
